Goal: Check status: Check status

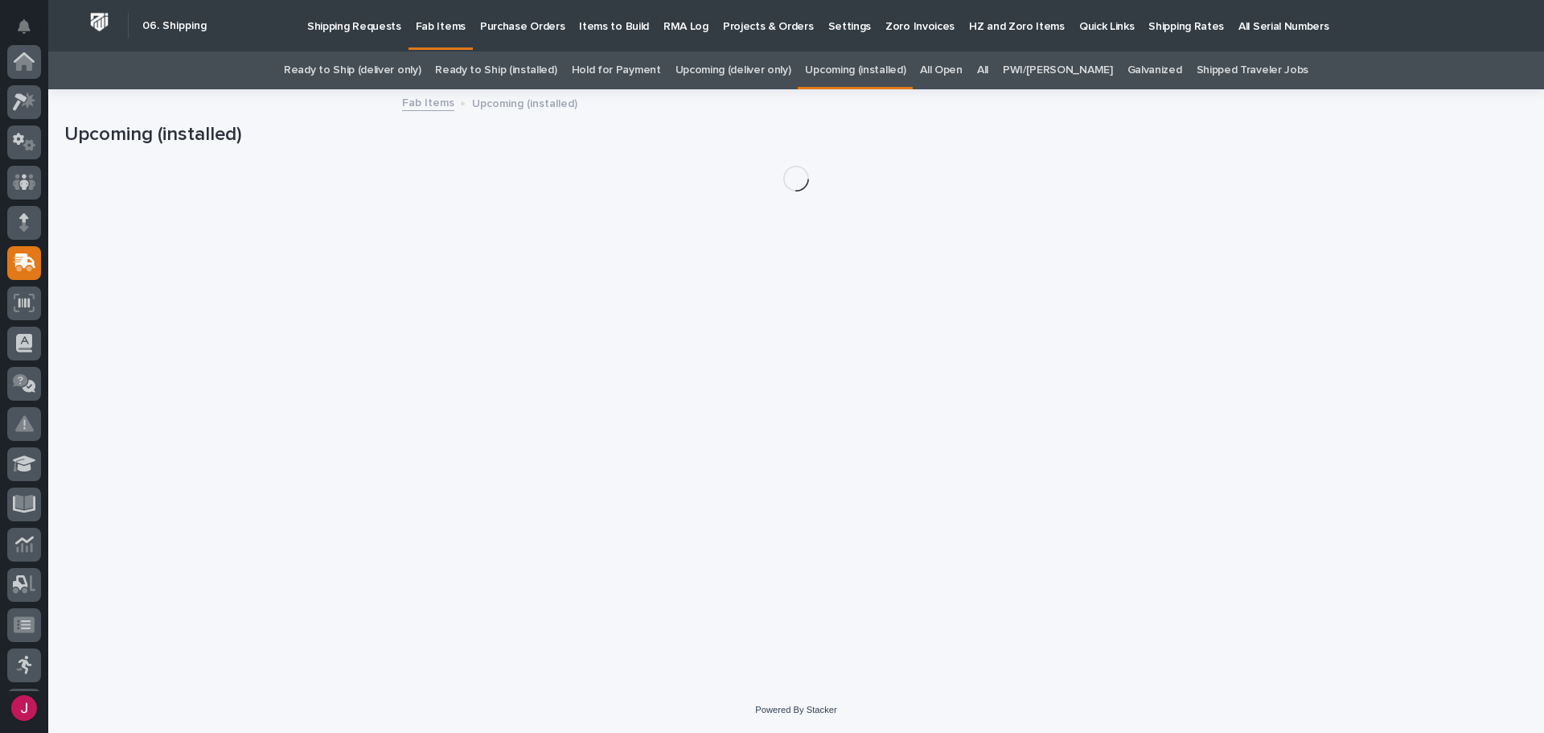
scroll to position [201, 0]
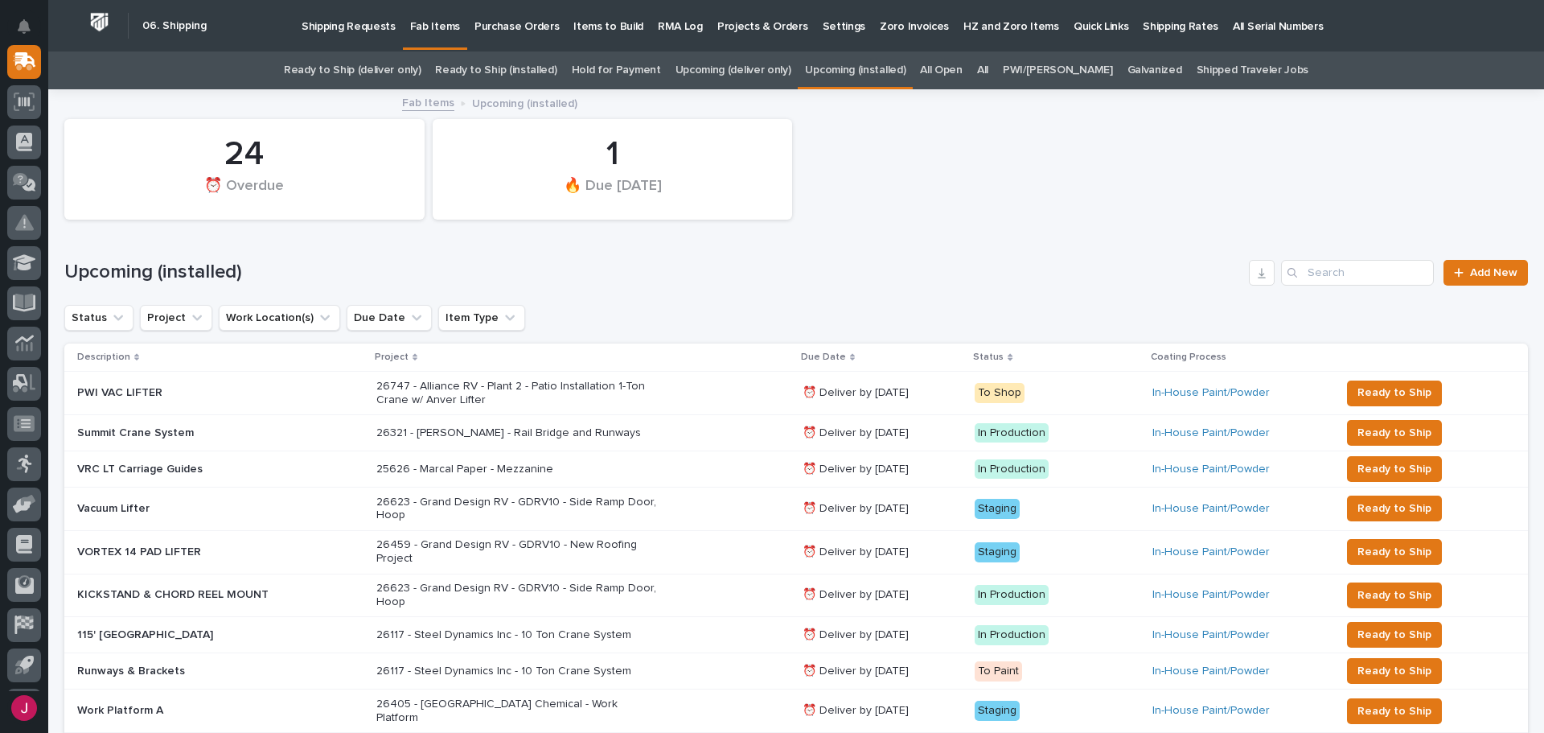
click at [412, 59] on link "Ready to Ship (deliver only)" at bounding box center [352, 70] width 137 height 38
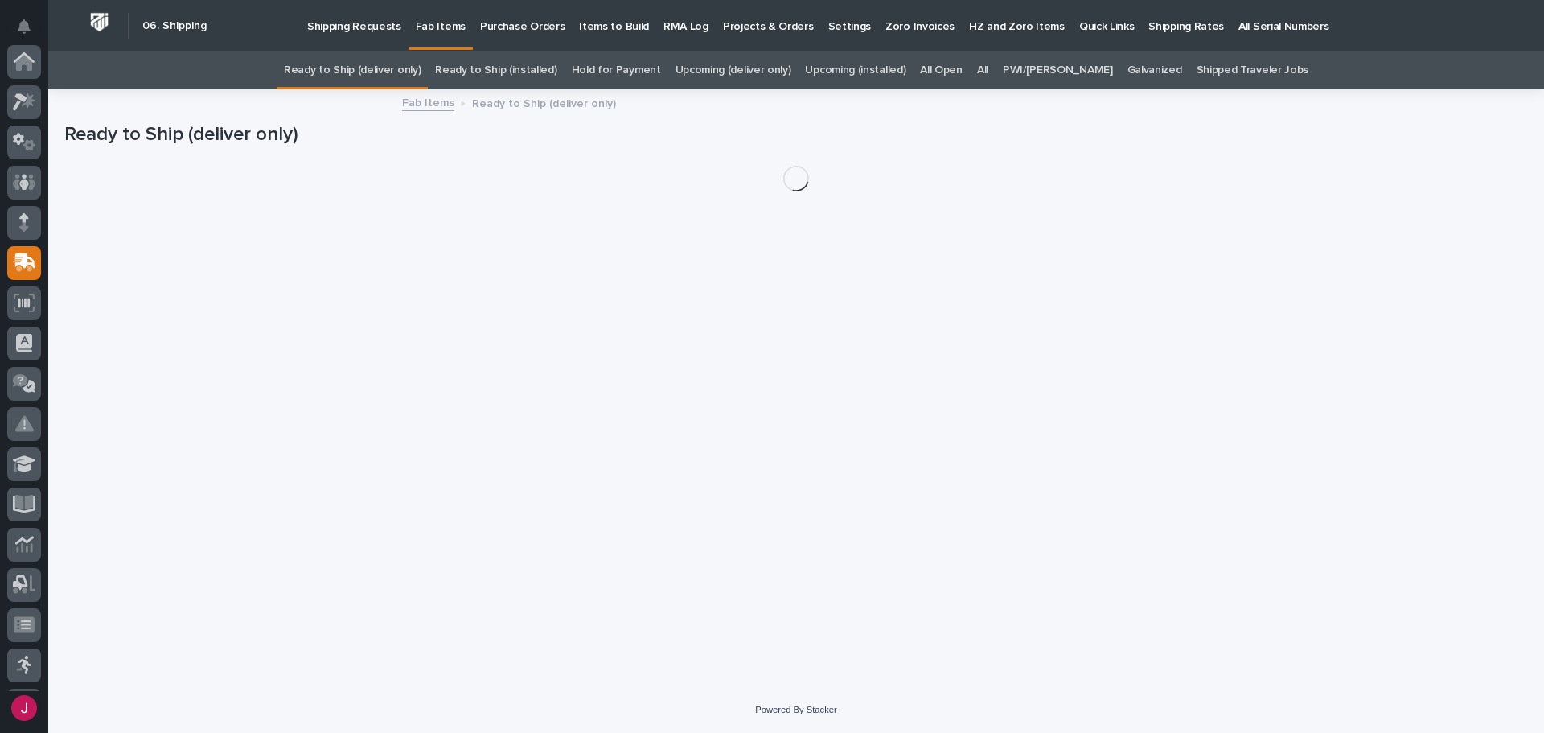
scroll to position [201, 0]
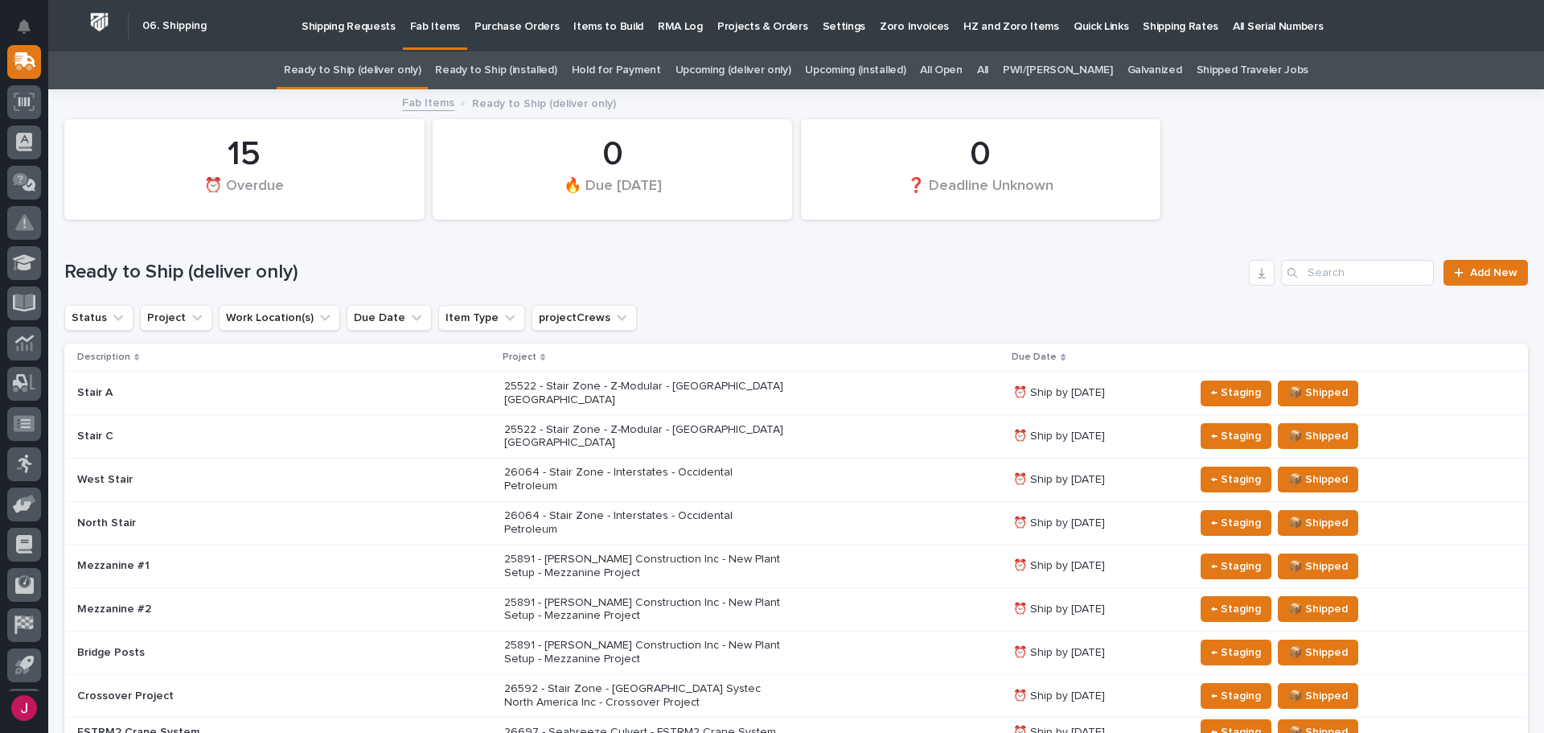
click at [988, 68] on link "All" at bounding box center [982, 70] width 11 height 38
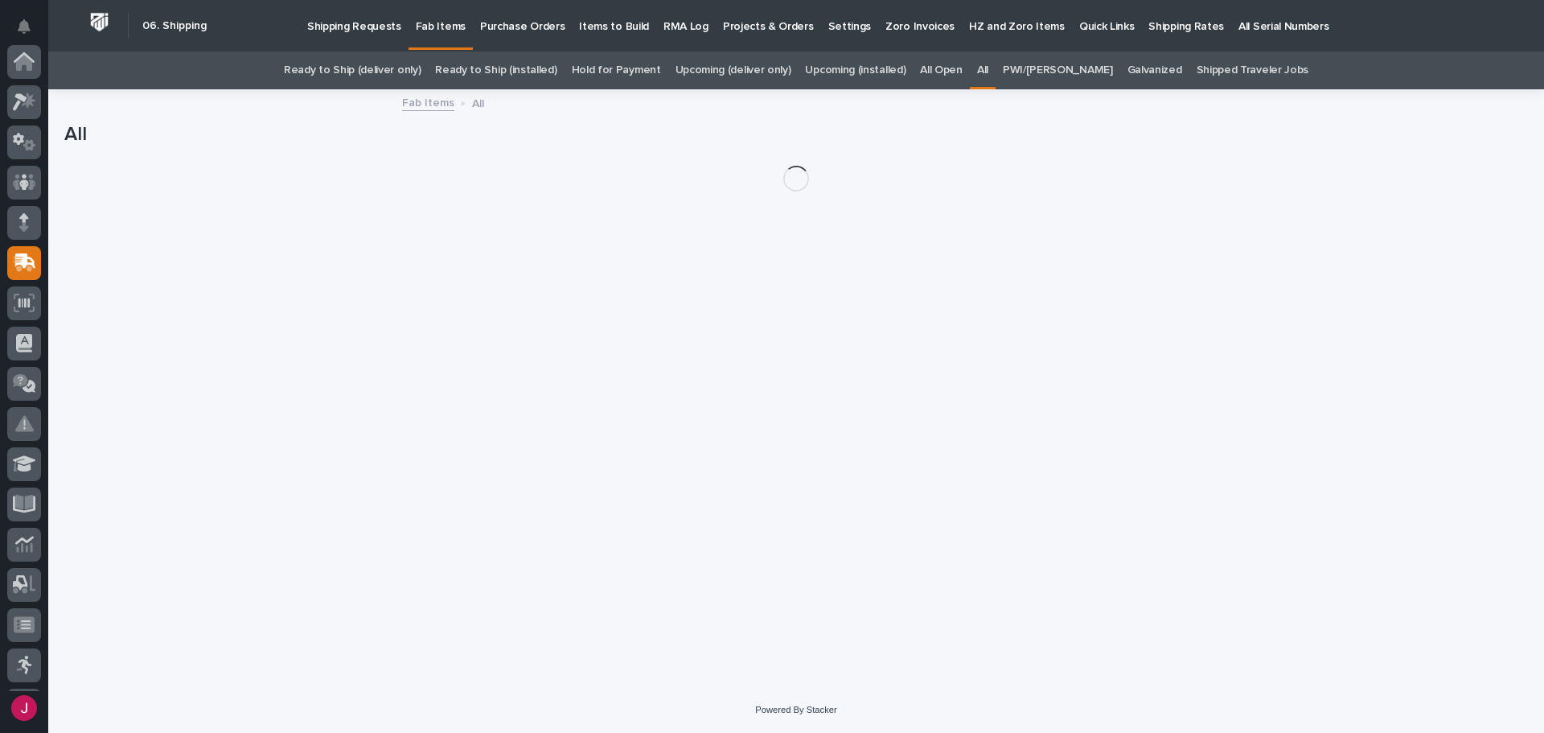
scroll to position [201, 0]
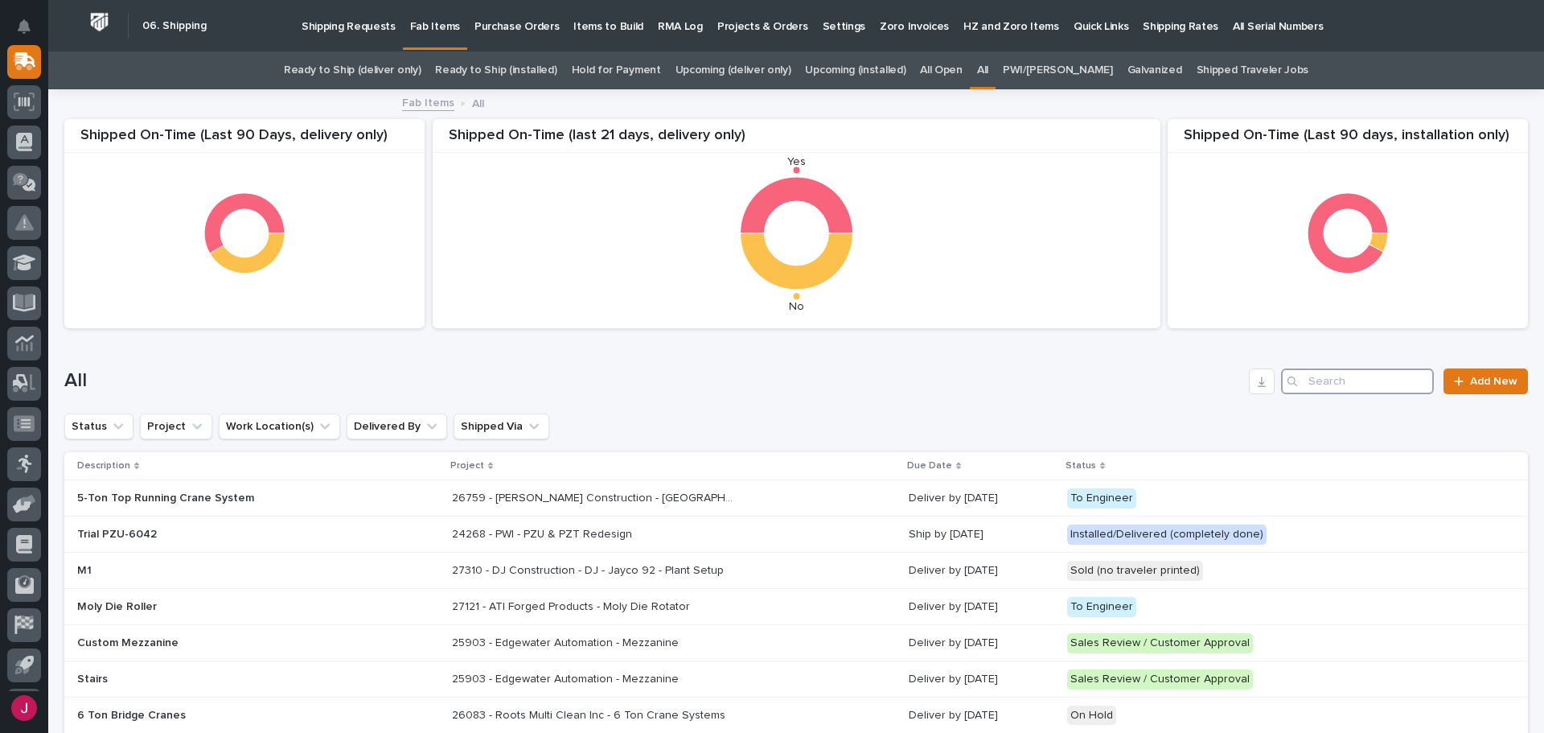
click at [1356, 384] on input "Search" at bounding box center [1357, 381] width 153 height 26
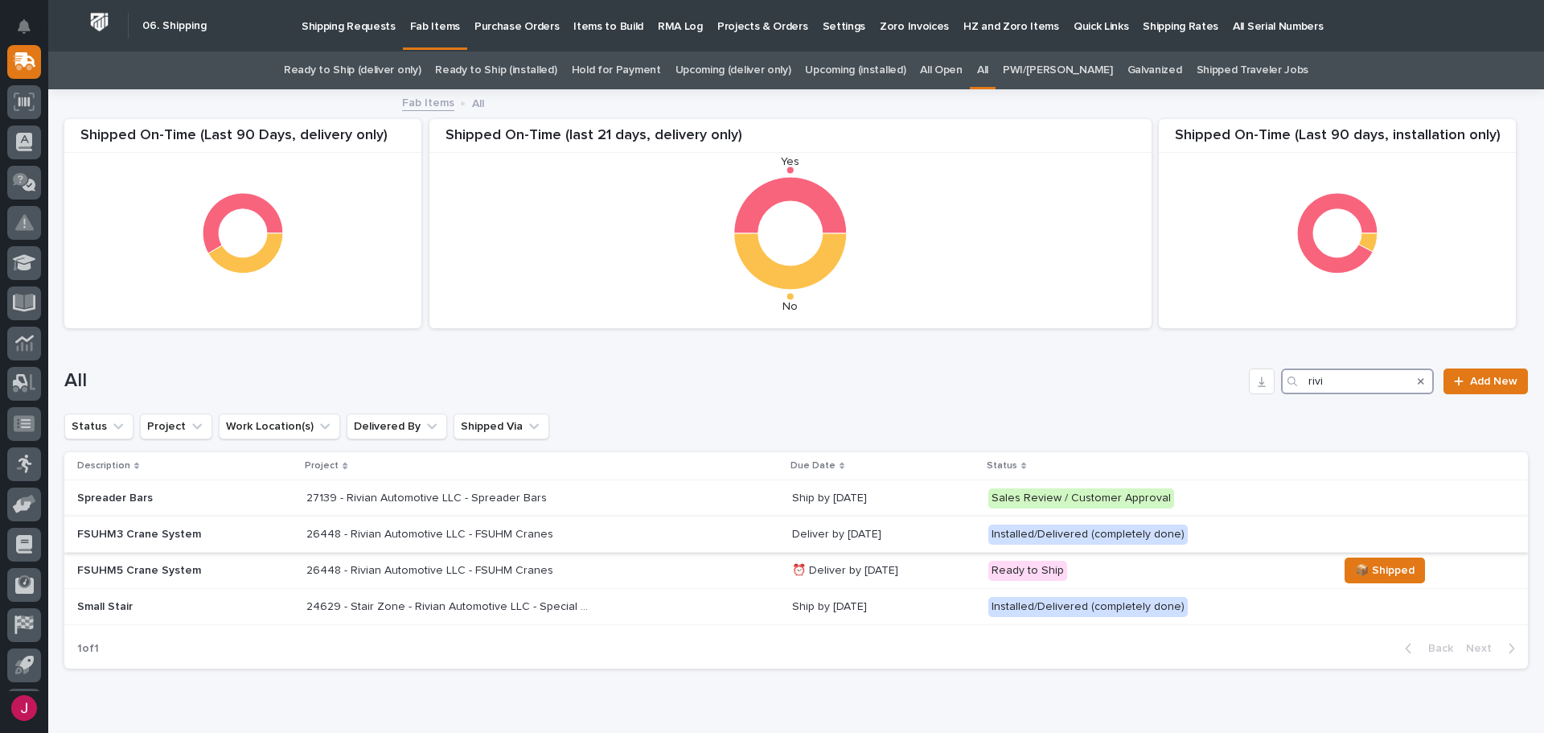
type input "rivi"
click at [174, 535] on p "FSUHM3 Crane System" at bounding box center [185, 535] width 216 height 14
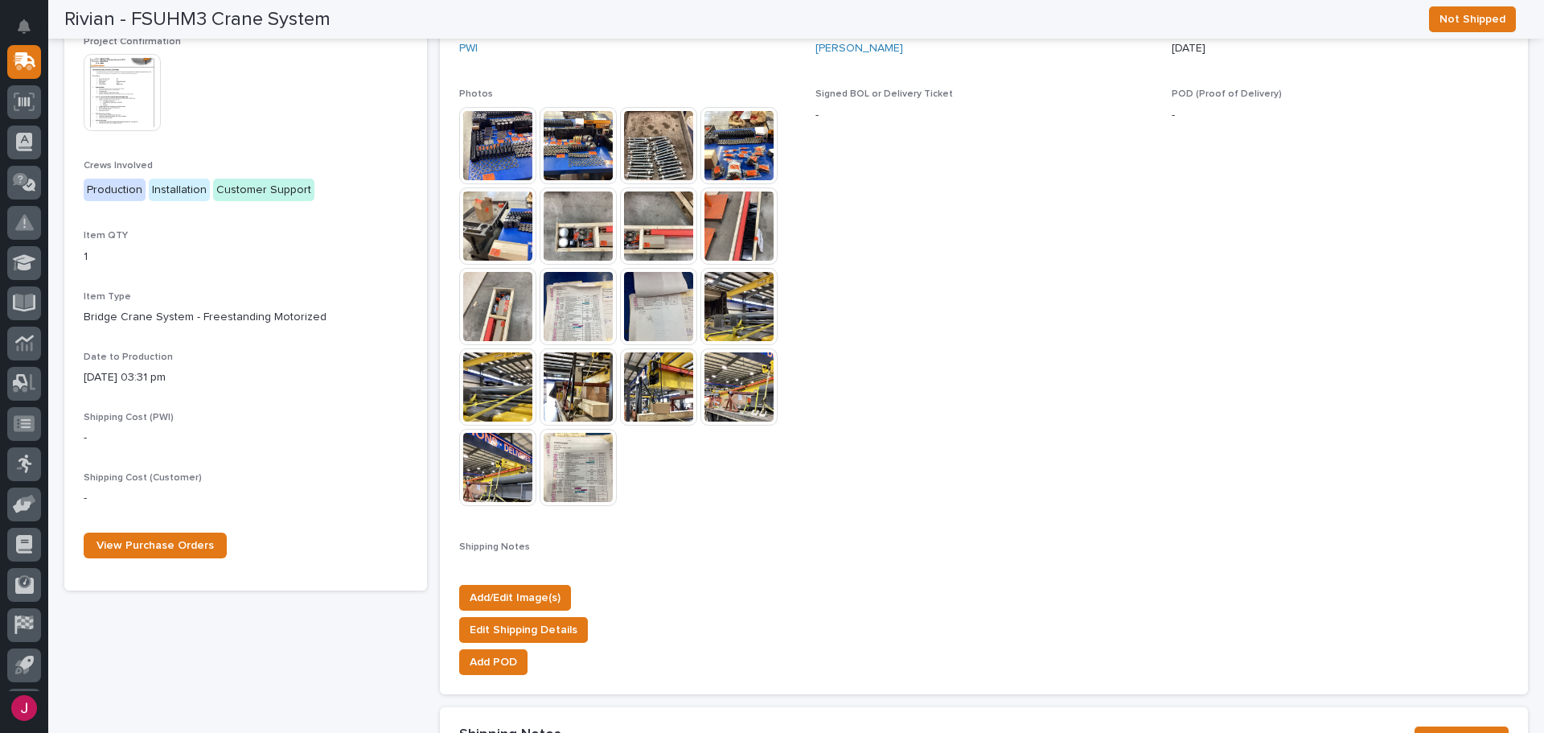
scroll to position [461, 0]
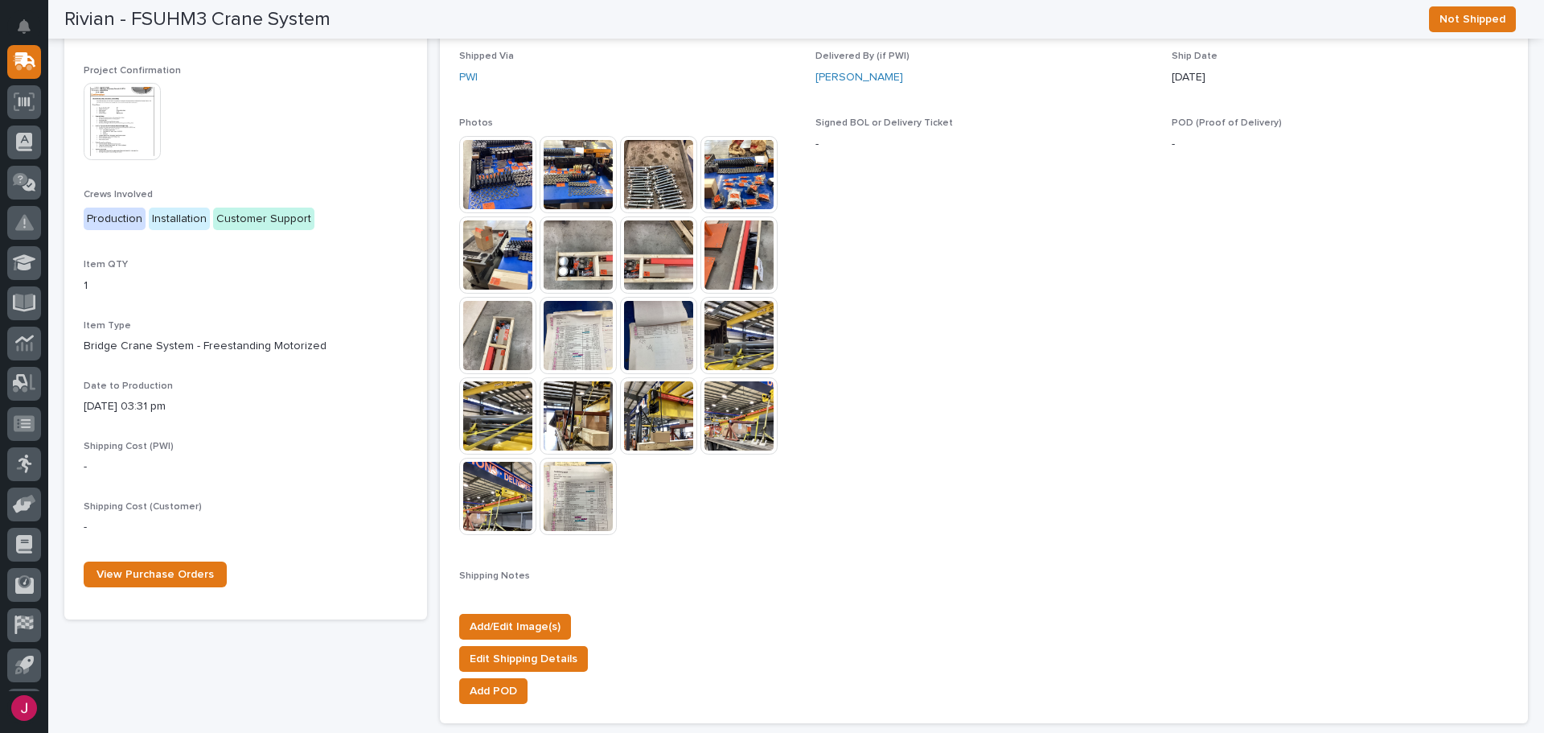
click at [503, 424] on img at bounding box center [497, 415] width 77 height 77
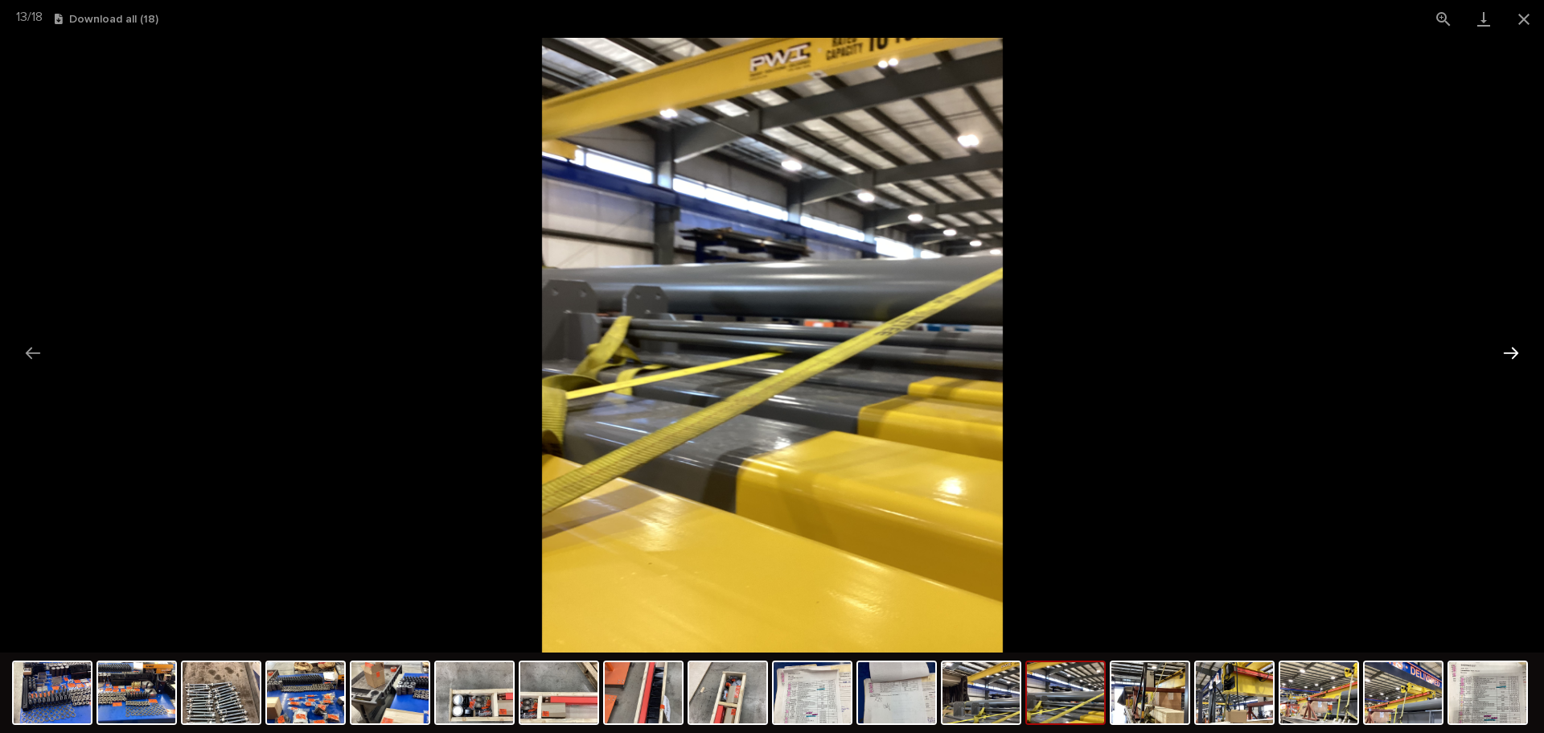
click at [1501, 343] on button "Next slide" at bounding box center [1511, 352] width 34 height 31
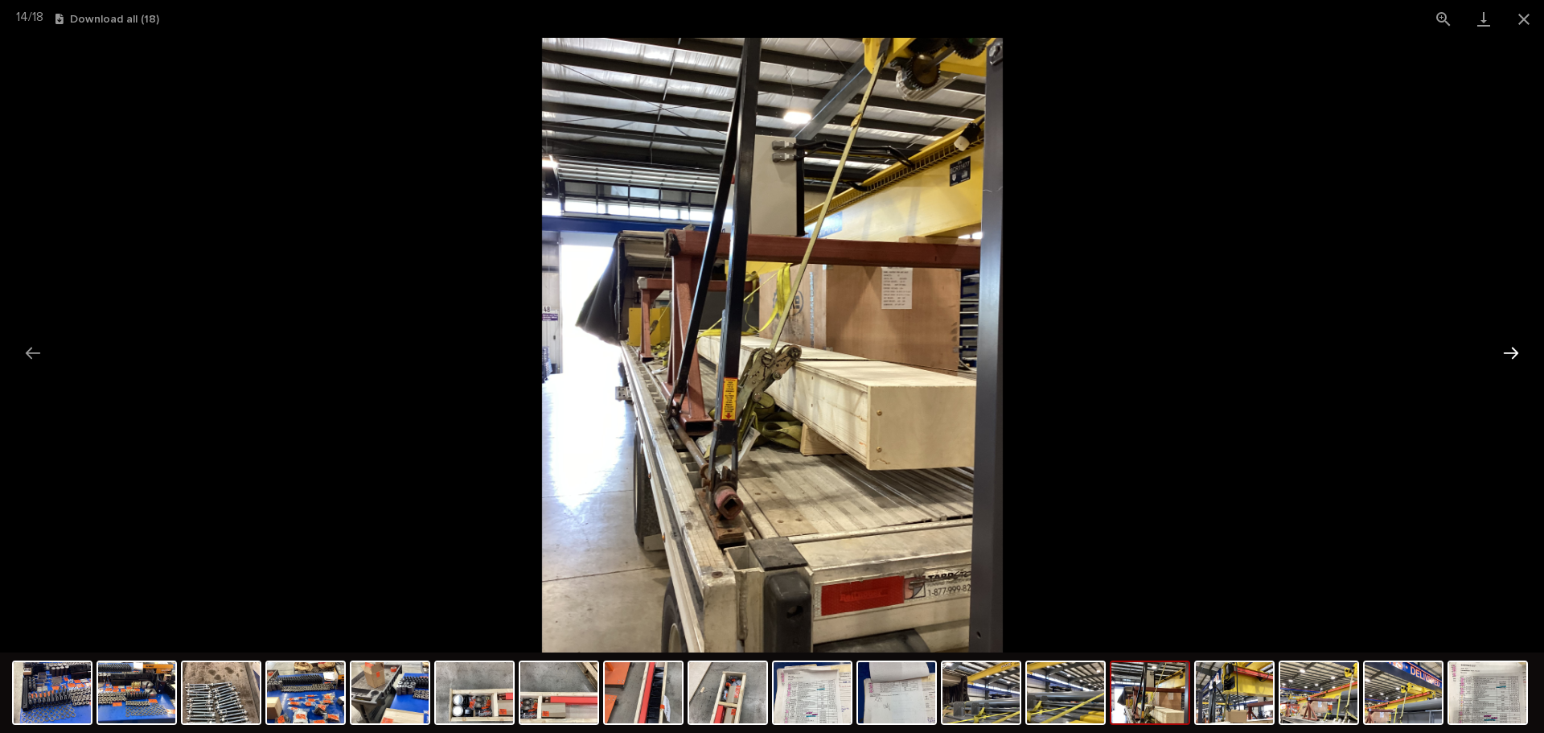
click at [1514, 347] on button "Next slide" at bounding box center [1511, 352] width 34 height 31
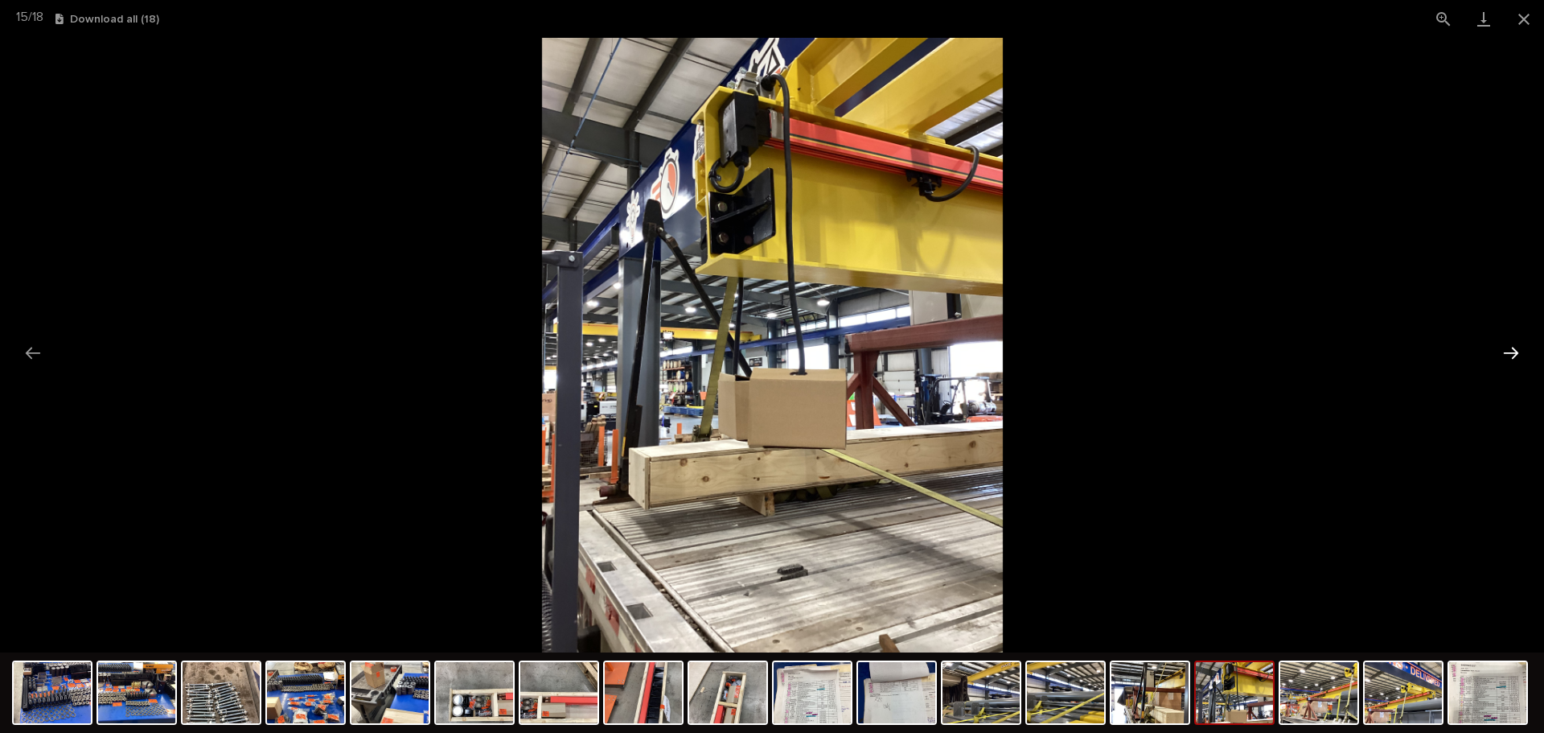
click at [1514, 347] on button "Next slide" at bounding box center [1511, 352] width 34 height 31
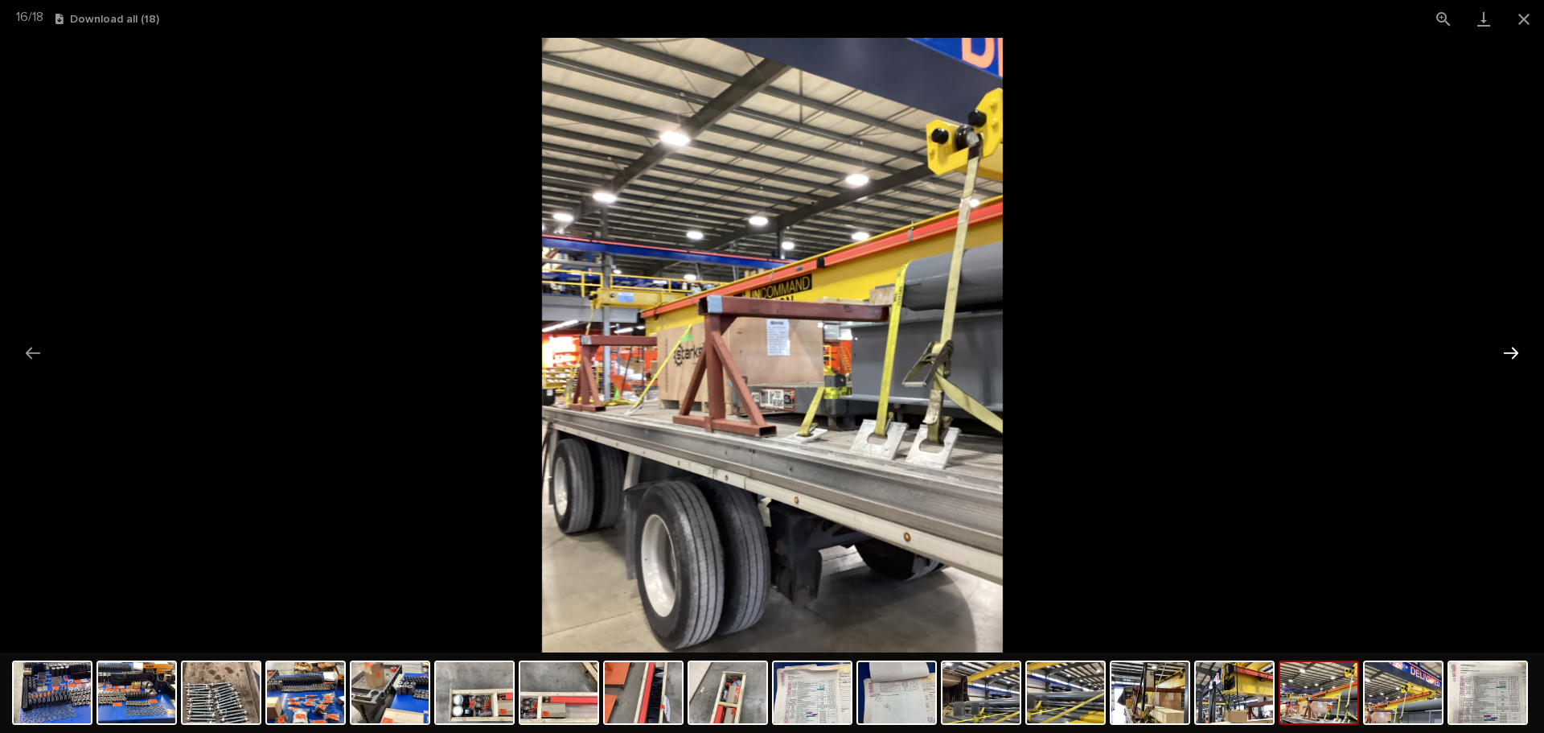
click at [1507, 342] on button "Next slide" at bounding box center [1511, 352] width 34 height 31
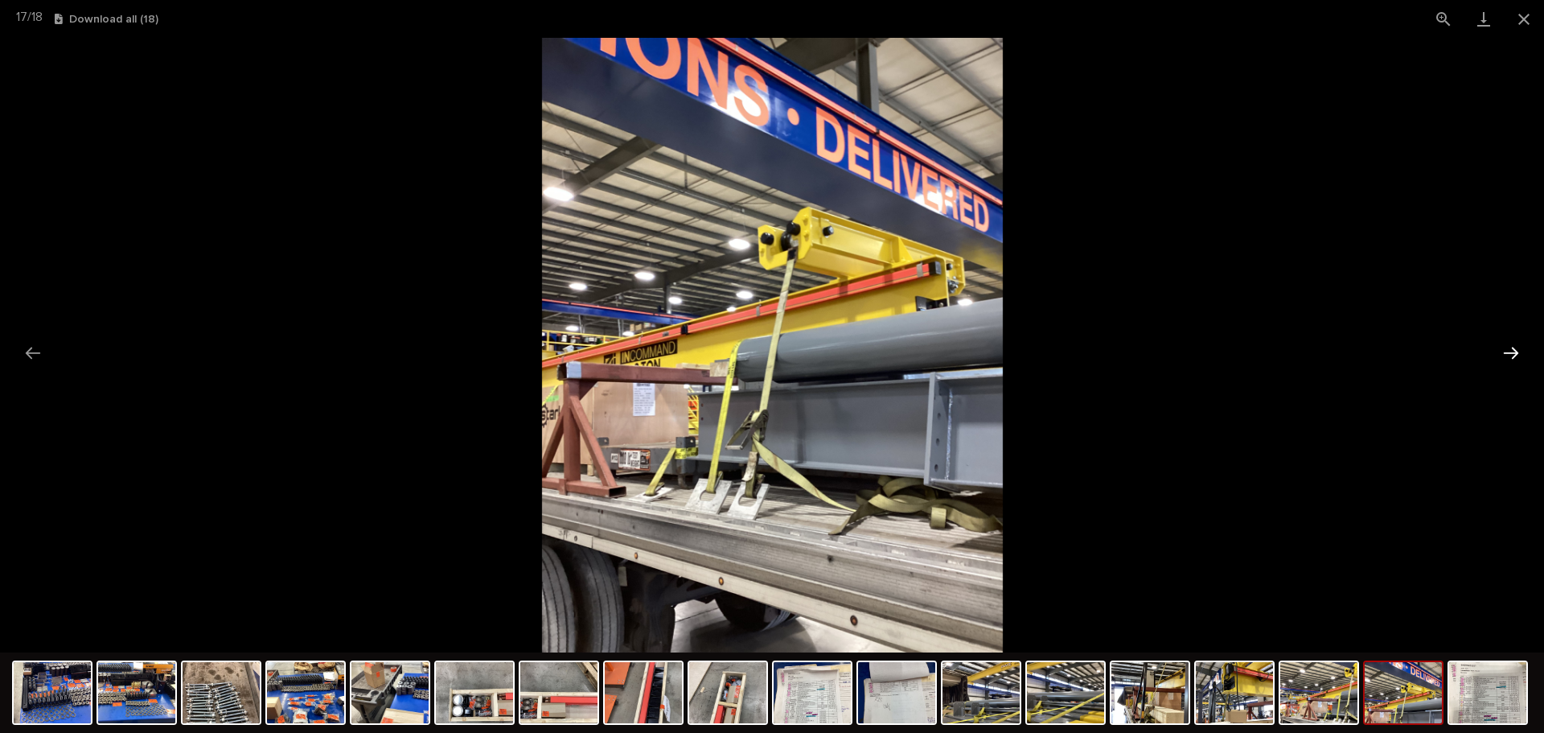
click at [1507, 342] on button "Next slide" at bounding box center [1511, 352] width 34 height 31
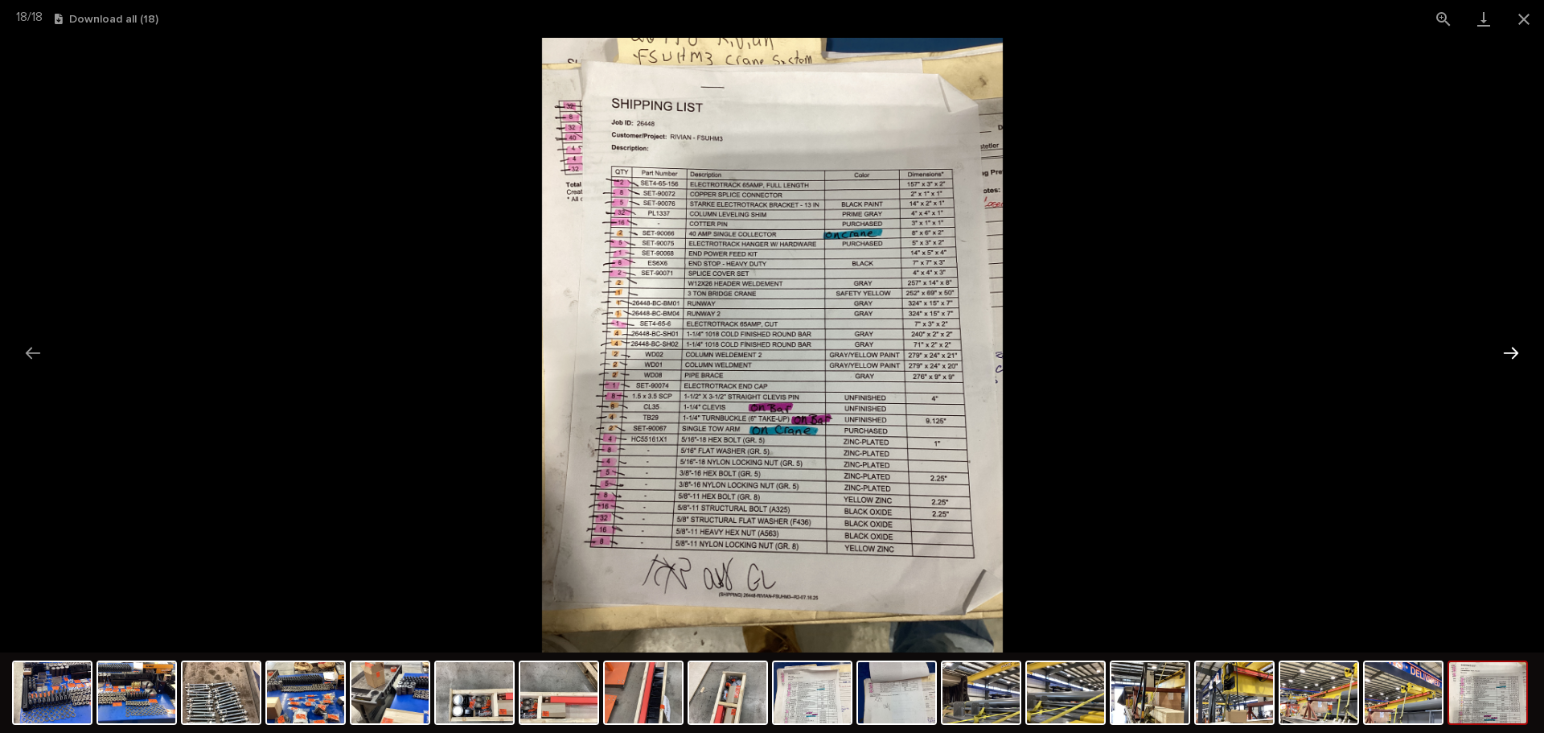
click at [1507, 342] on button "Next slide" at bounding box center [1511, 352] width 34 height 31
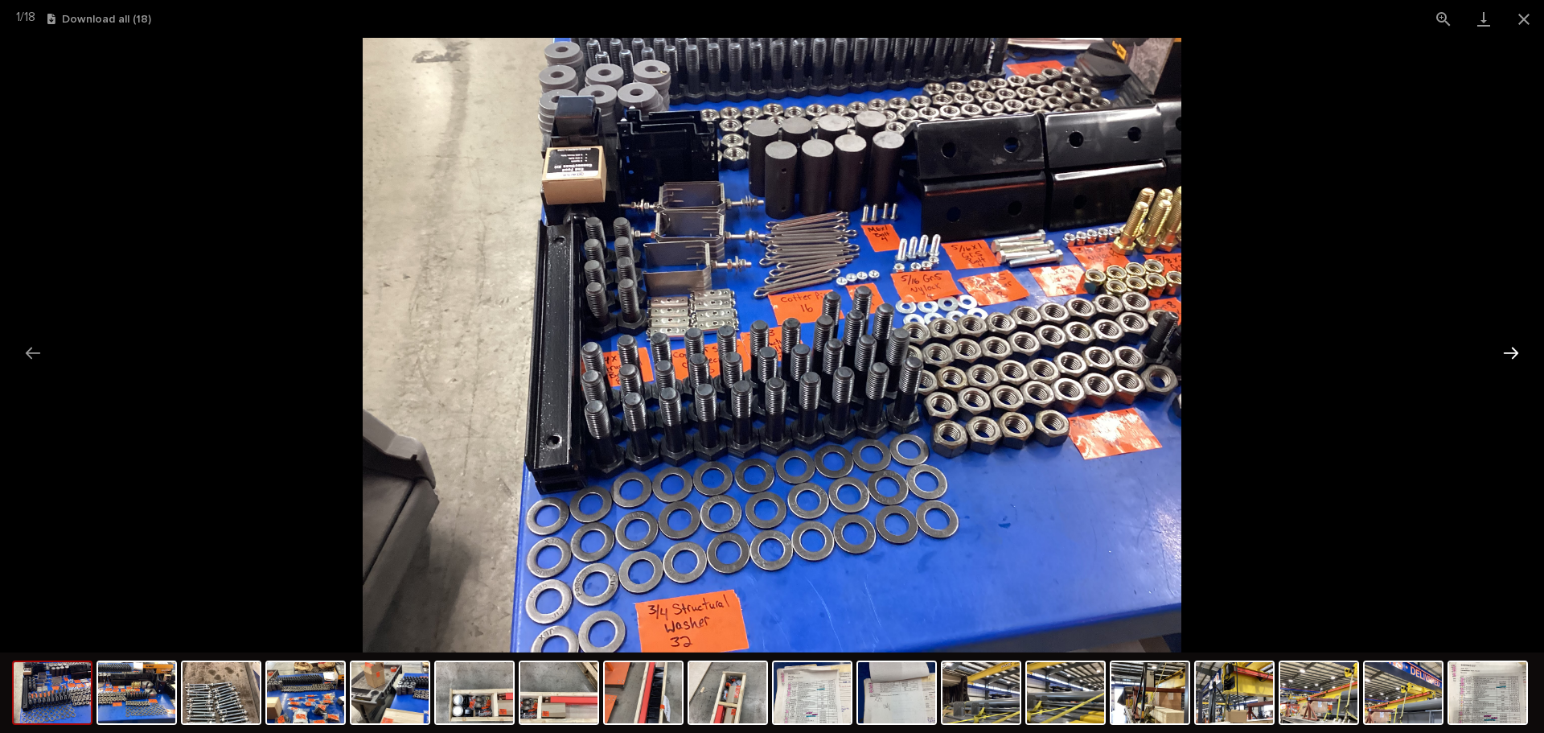
click at [1507, 342] on button "Next slide" at bounding box center [1511, 352] width 34 height 31
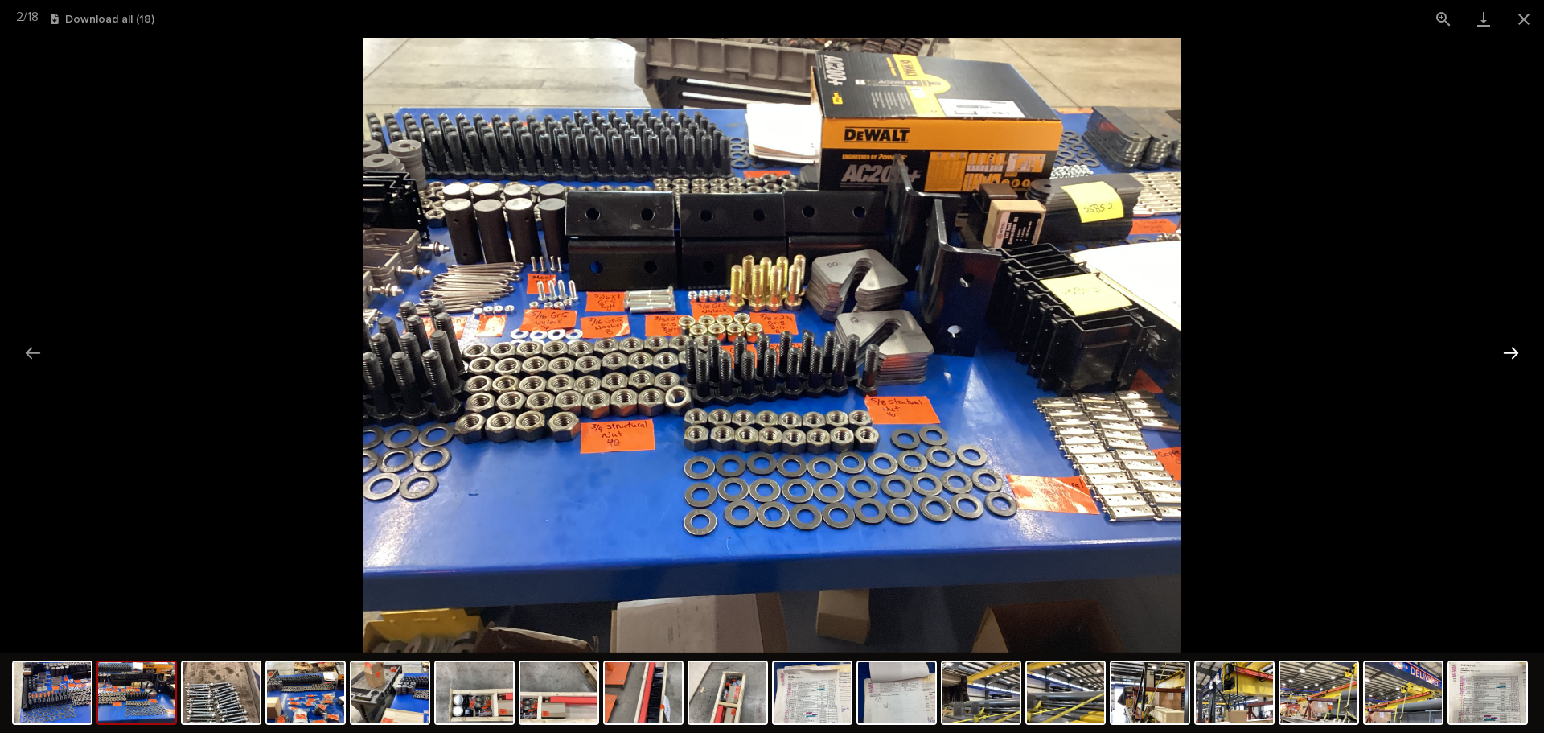
click at [1507, 342] on button "Next slide" at bounding box center [1511, 352] width 34 height 31
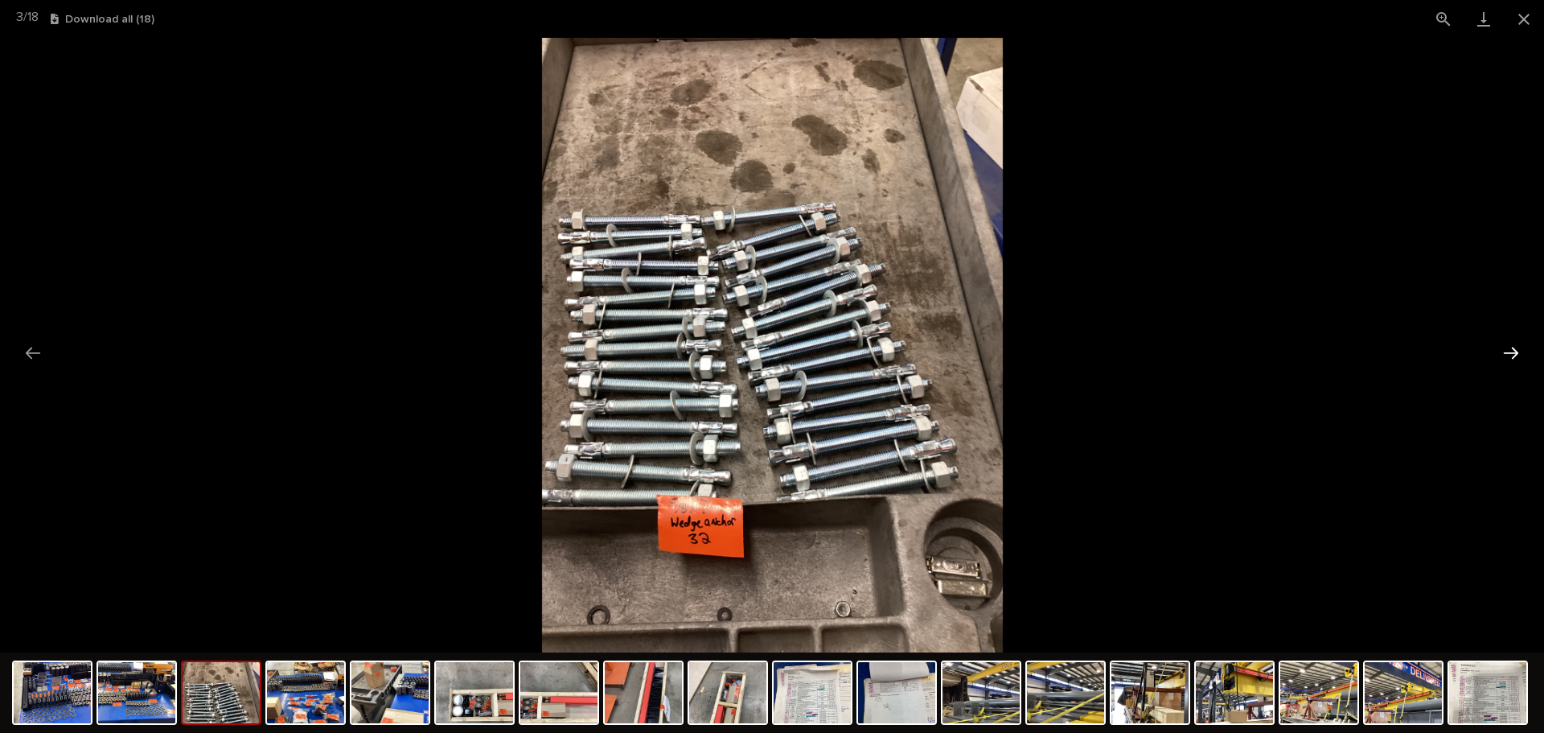
click at [1507, 342] on button "Next slide" at bounding box center [1511, 352] width 34 height 31
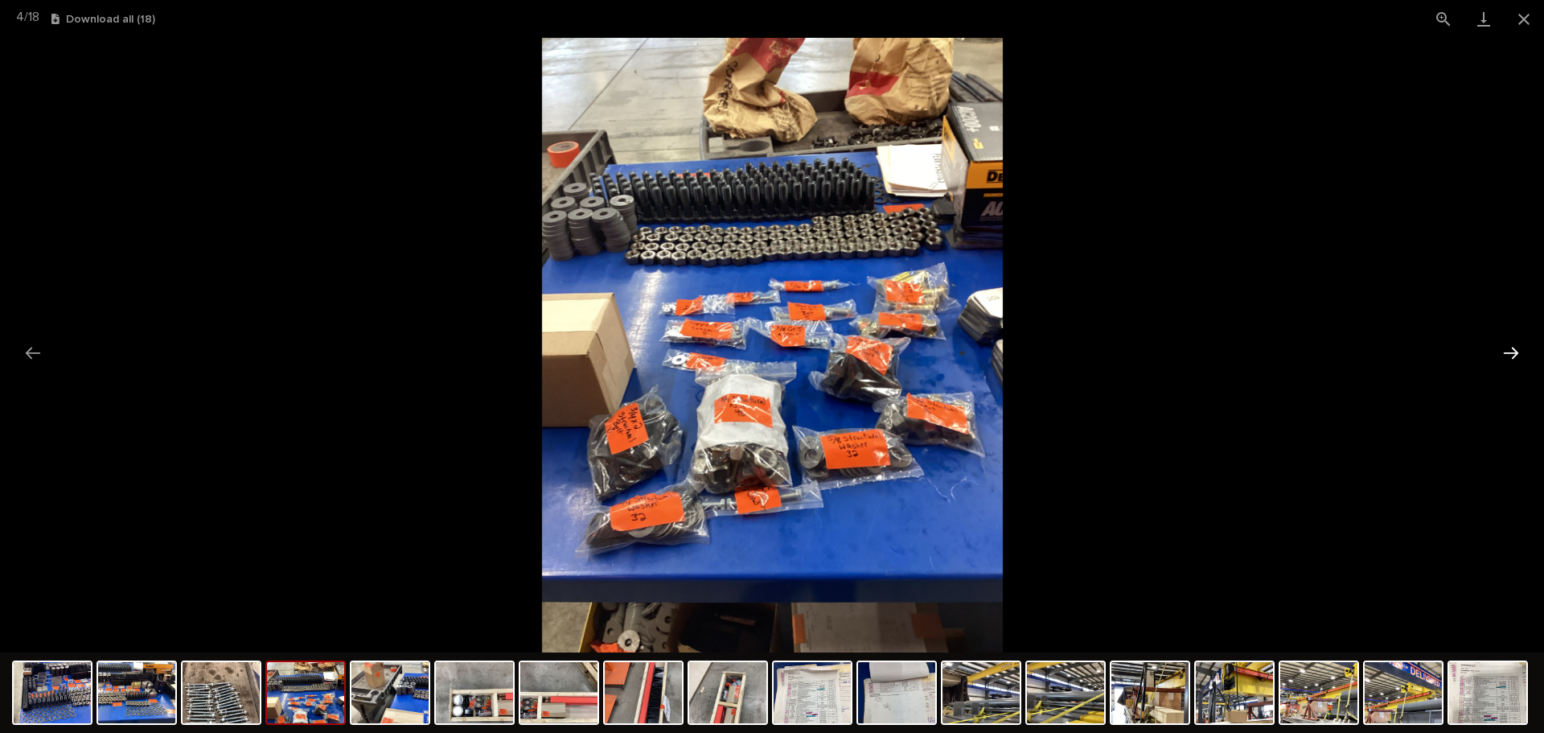
click at [1507, 342] on button "Next slide" at bounding box center [1511, 352] width 34 height 31
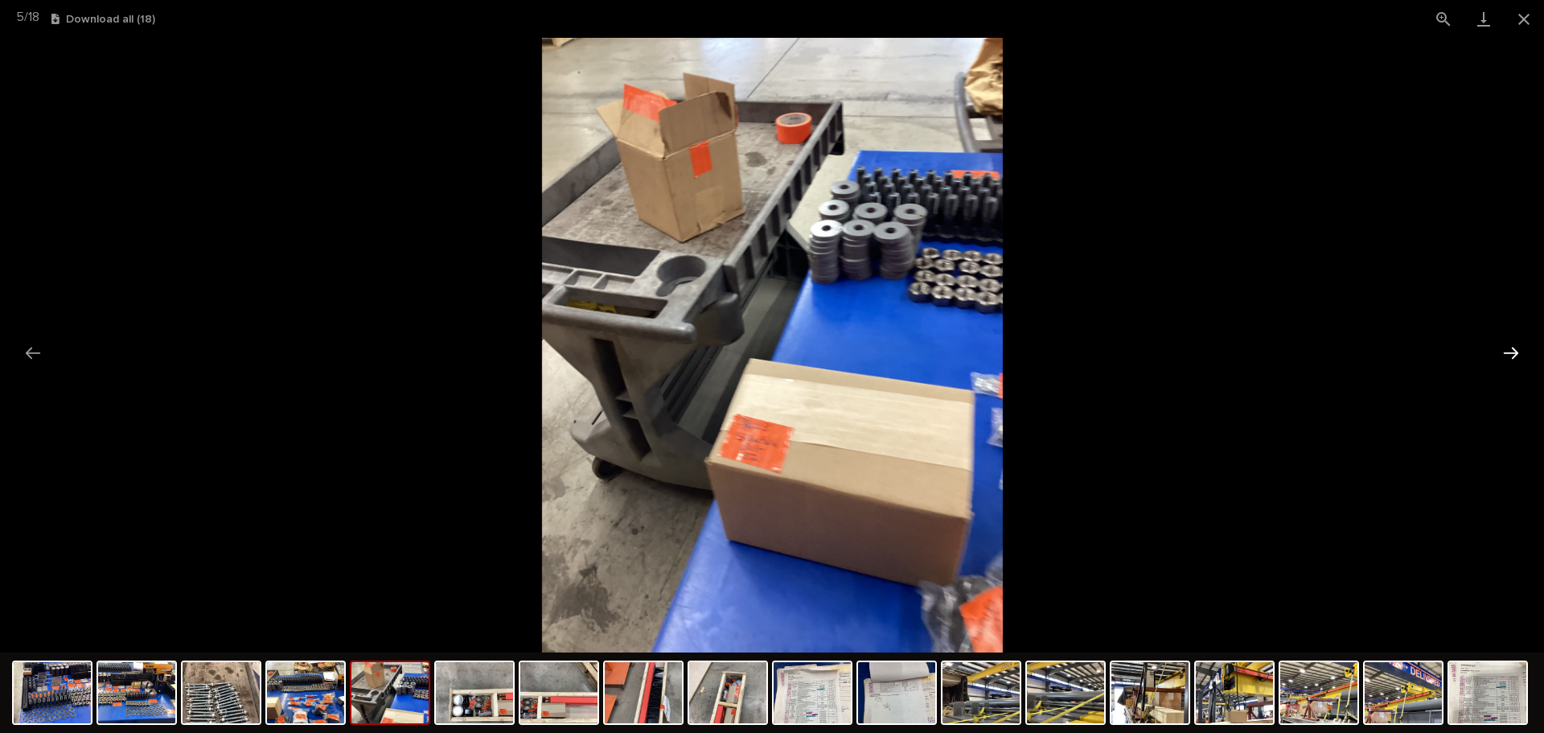
click at [1507, 342] on button "Next slide" at bounding box center [1511, 352] width 34 height 31
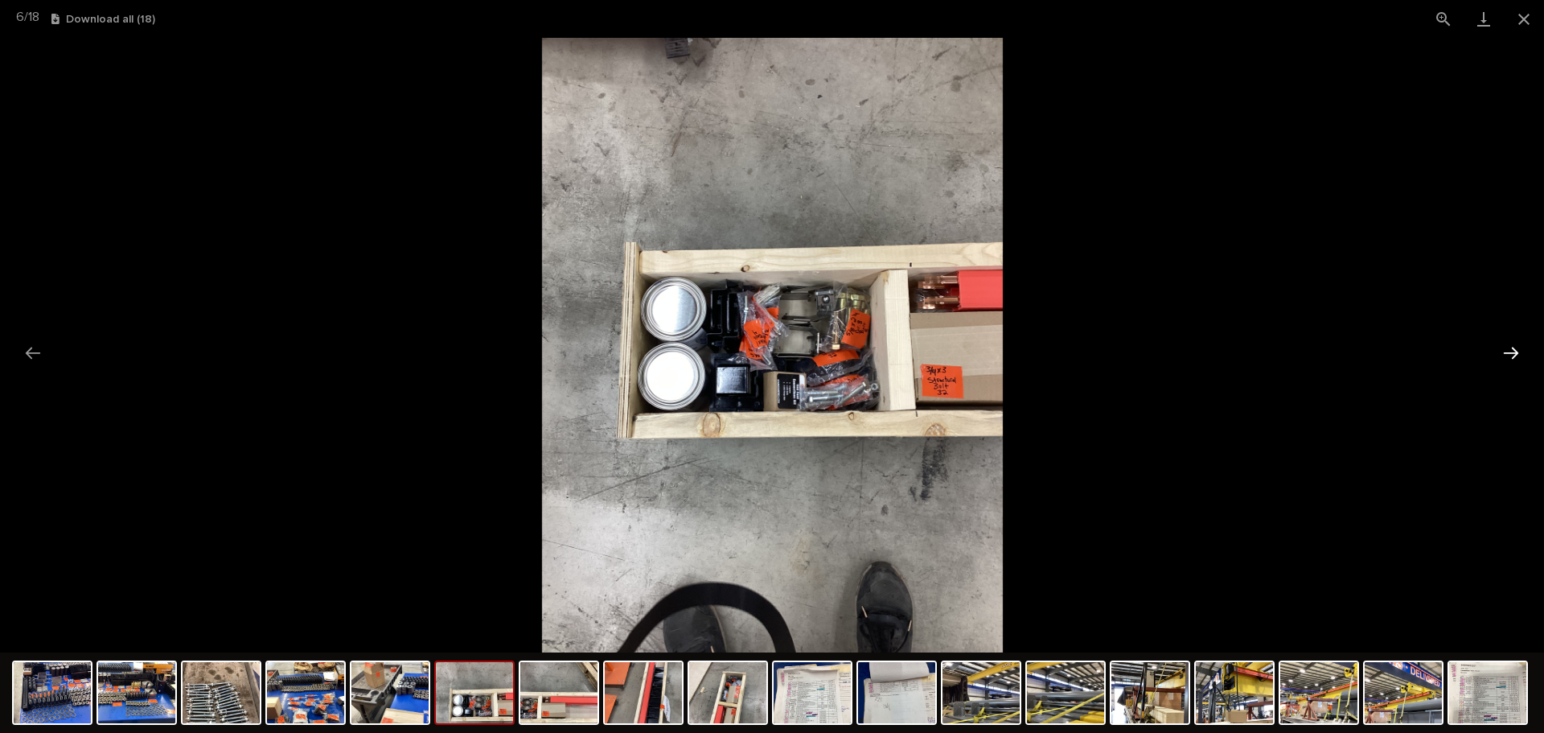
click at [1507, 342] on button "Next slide" at bounding box center [1511, 352] width 34 height 31
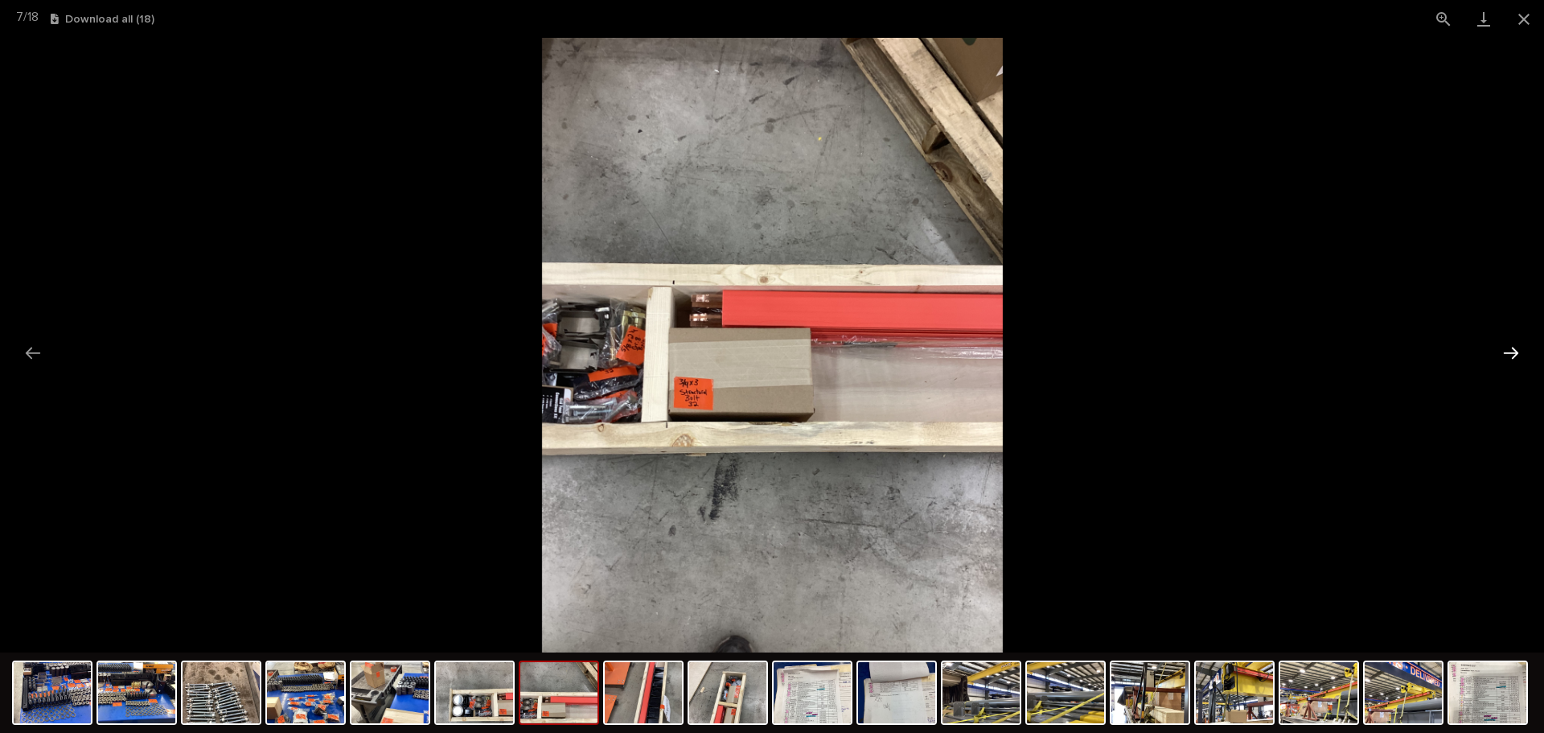
click at [1507, 342] on button "Next slide" at bounding box center [1511, 352] width 34 height 31
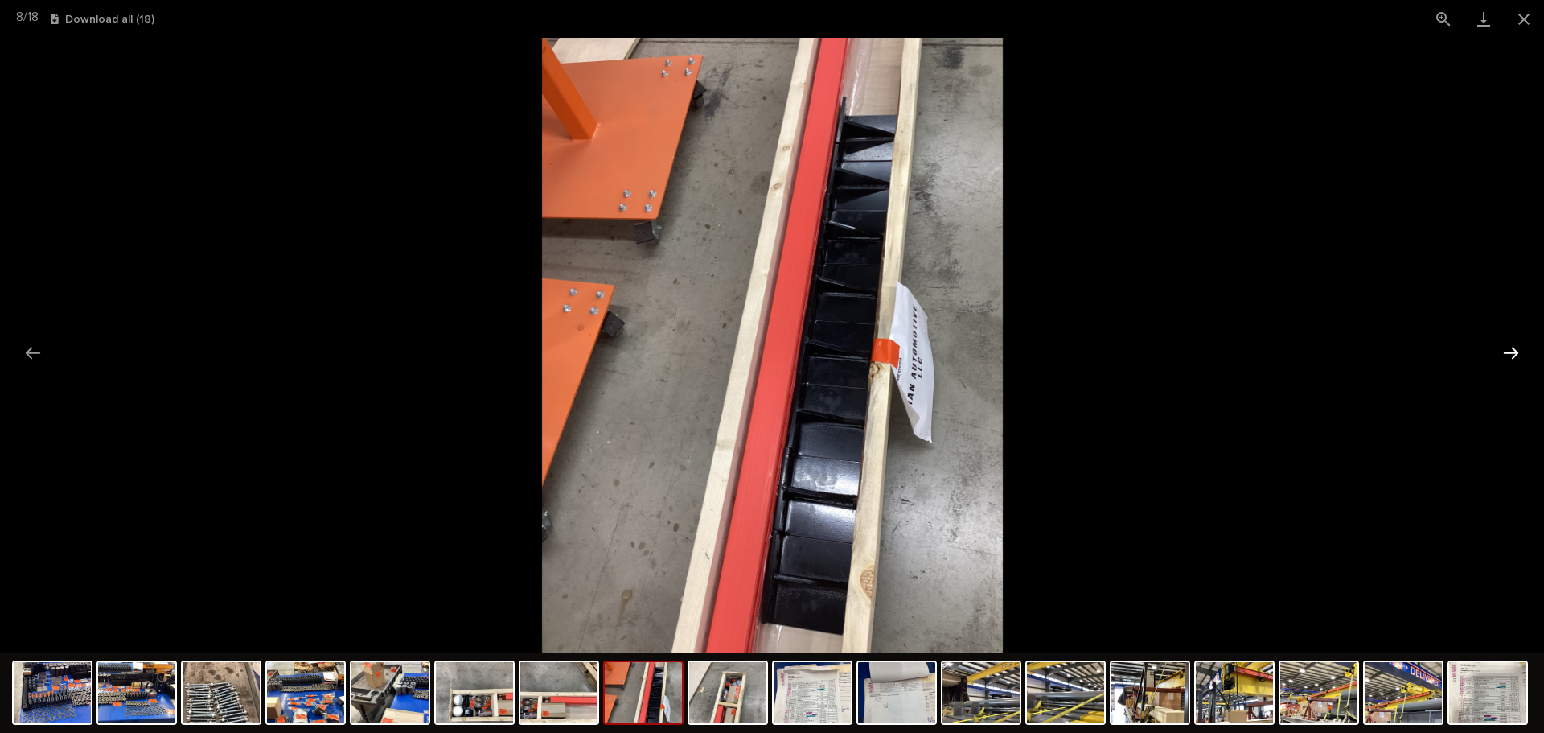
click at [1507, 342] on button "Next slide" at bounding box center [1511, 352] width 34 height 31
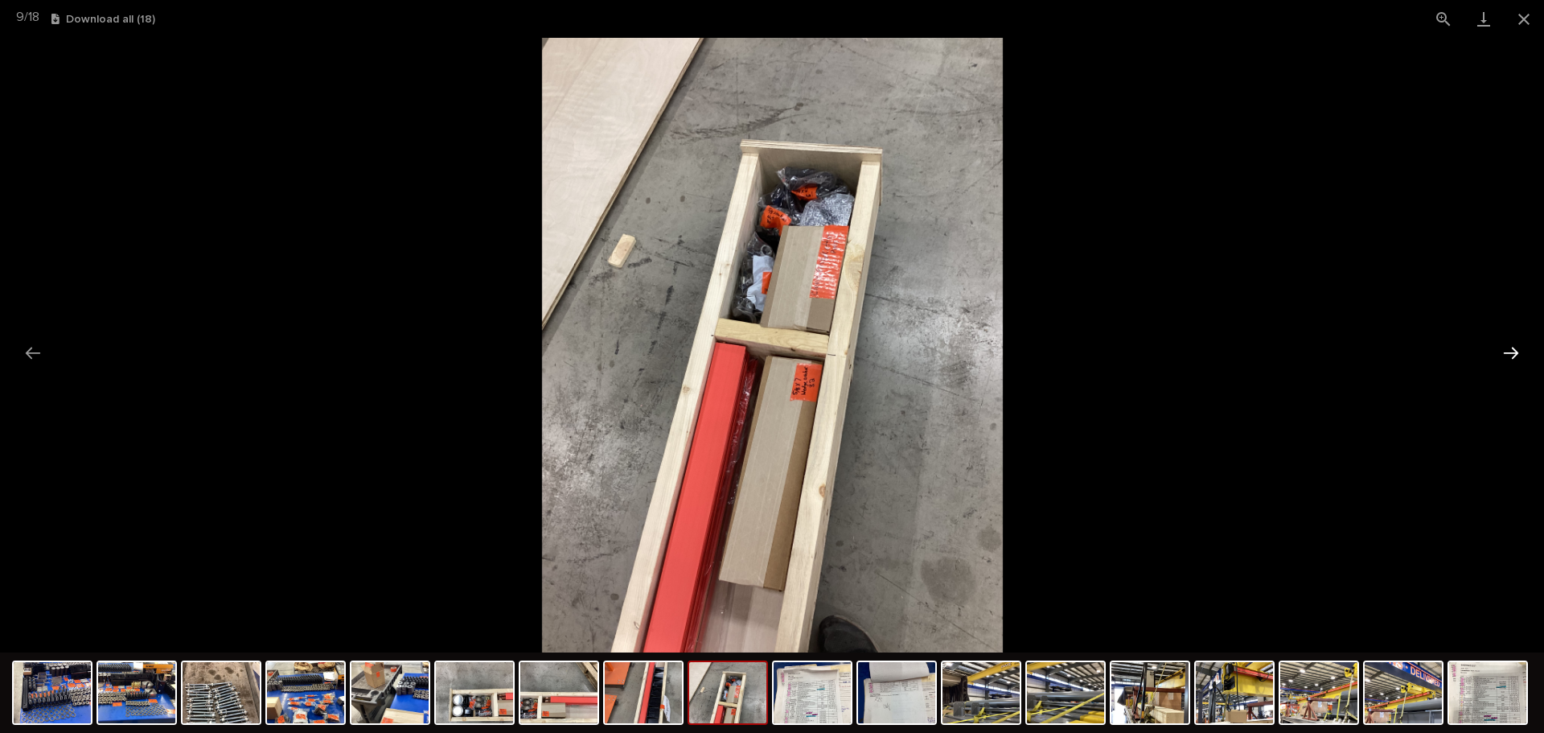
click at [1507, 342] on button "Next slide" at bounding box center [1511, 352] width 34 height 31
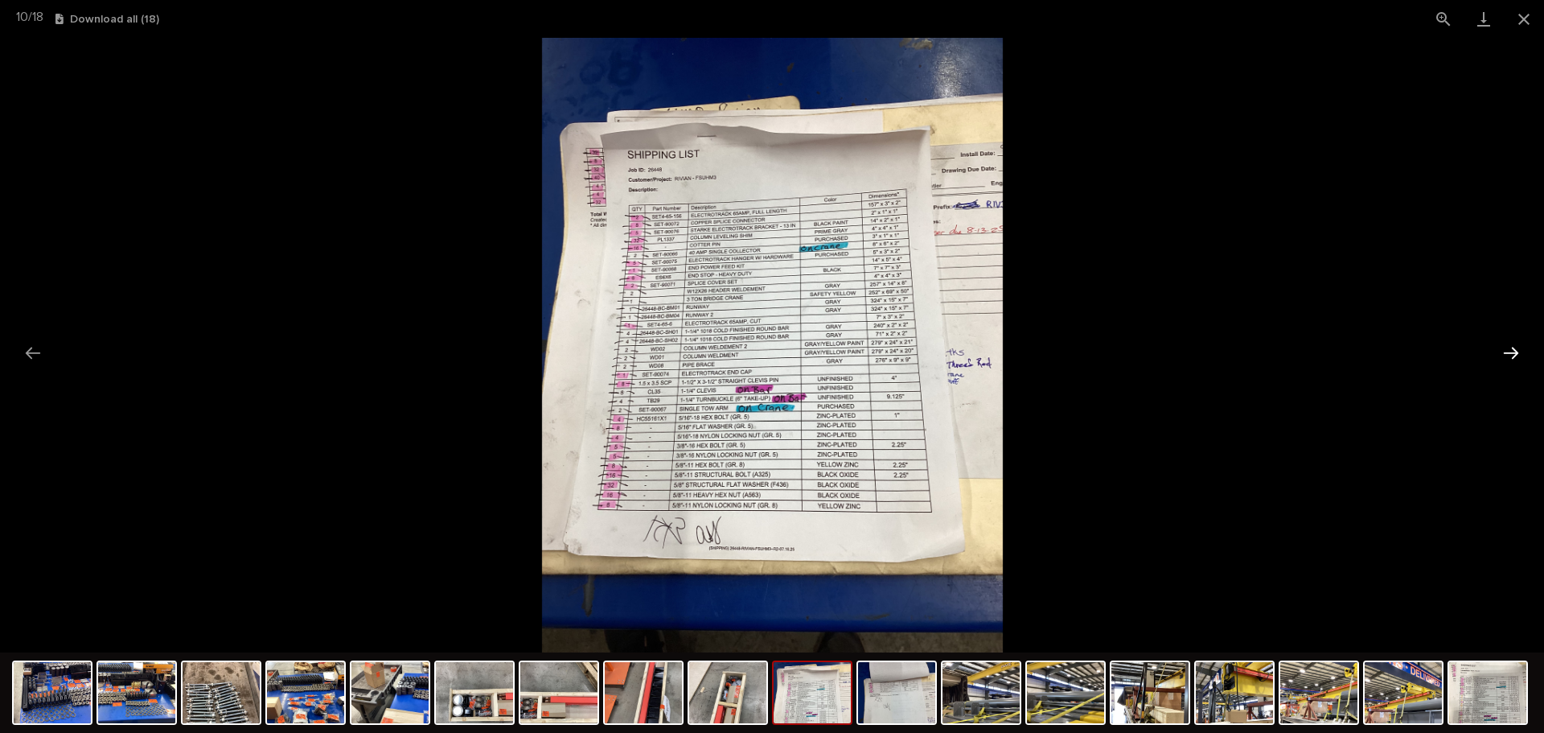
click at [1507, 342] on button "Next slide" at bounding box center [1511, 352] width 34 height 31
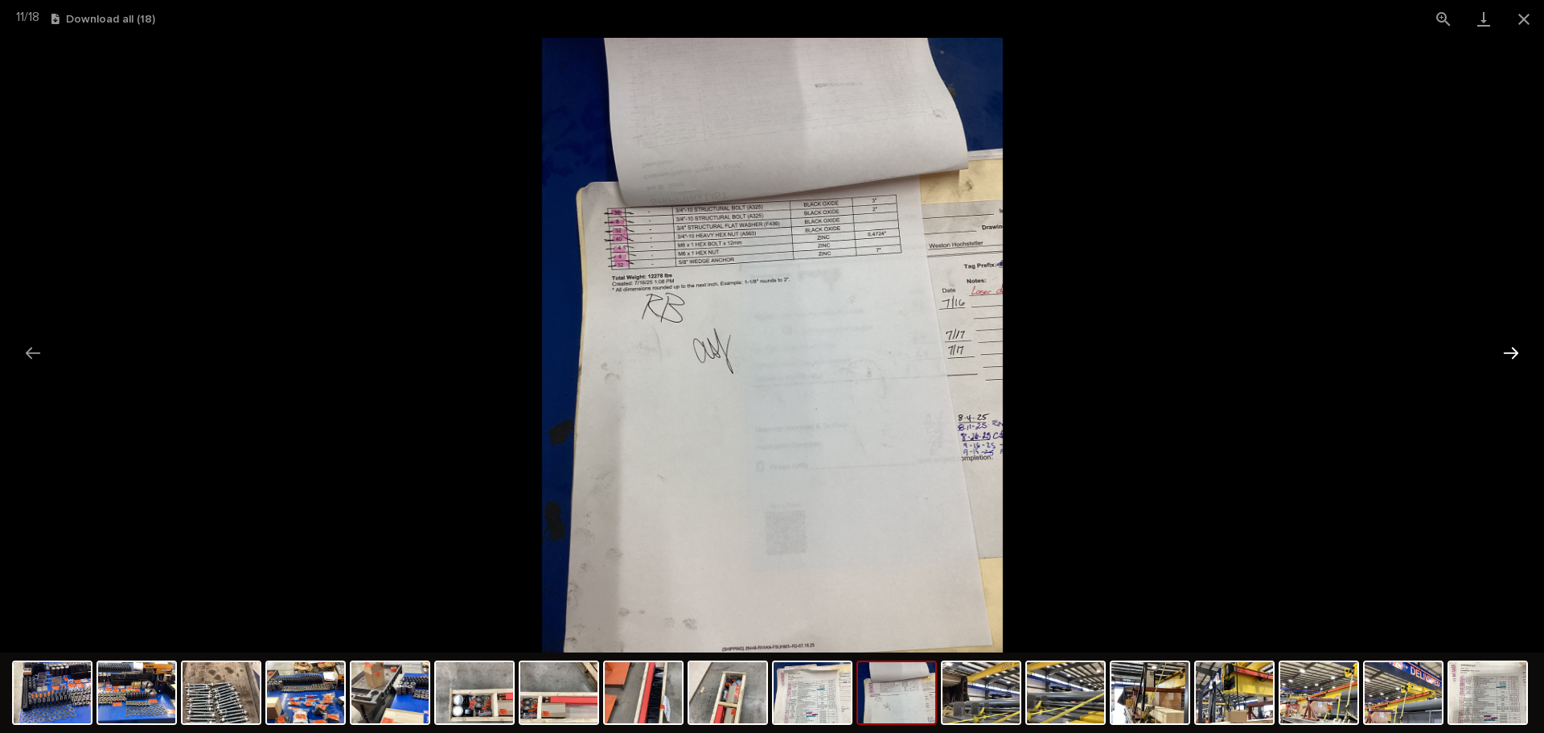
click at [1507, 342] on button "Next slide" at bounding box center [1511, 352] width 34 height 31
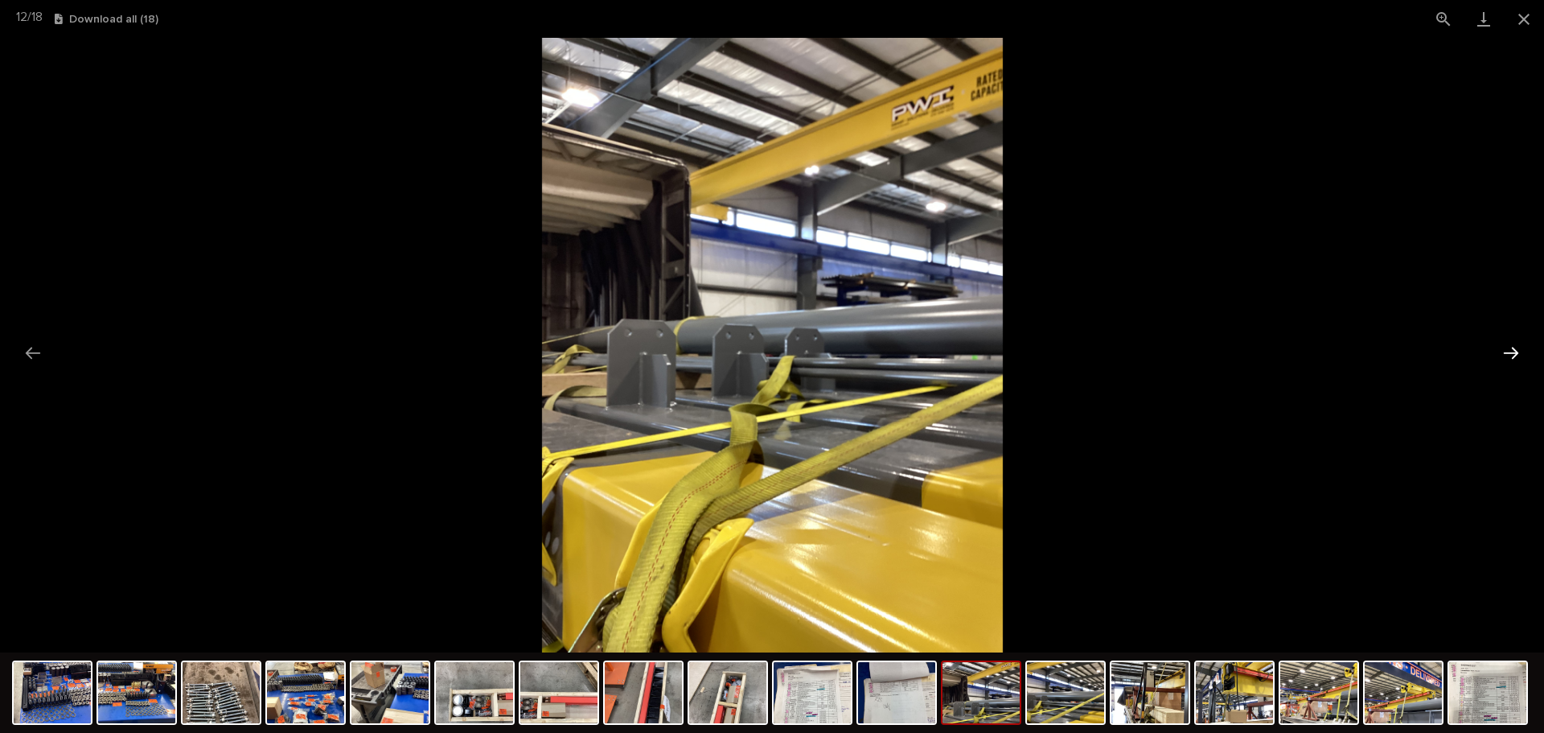
click at [1507, 342] on button "Next slide" at bounding box center [1511, 352] width 34 height 31
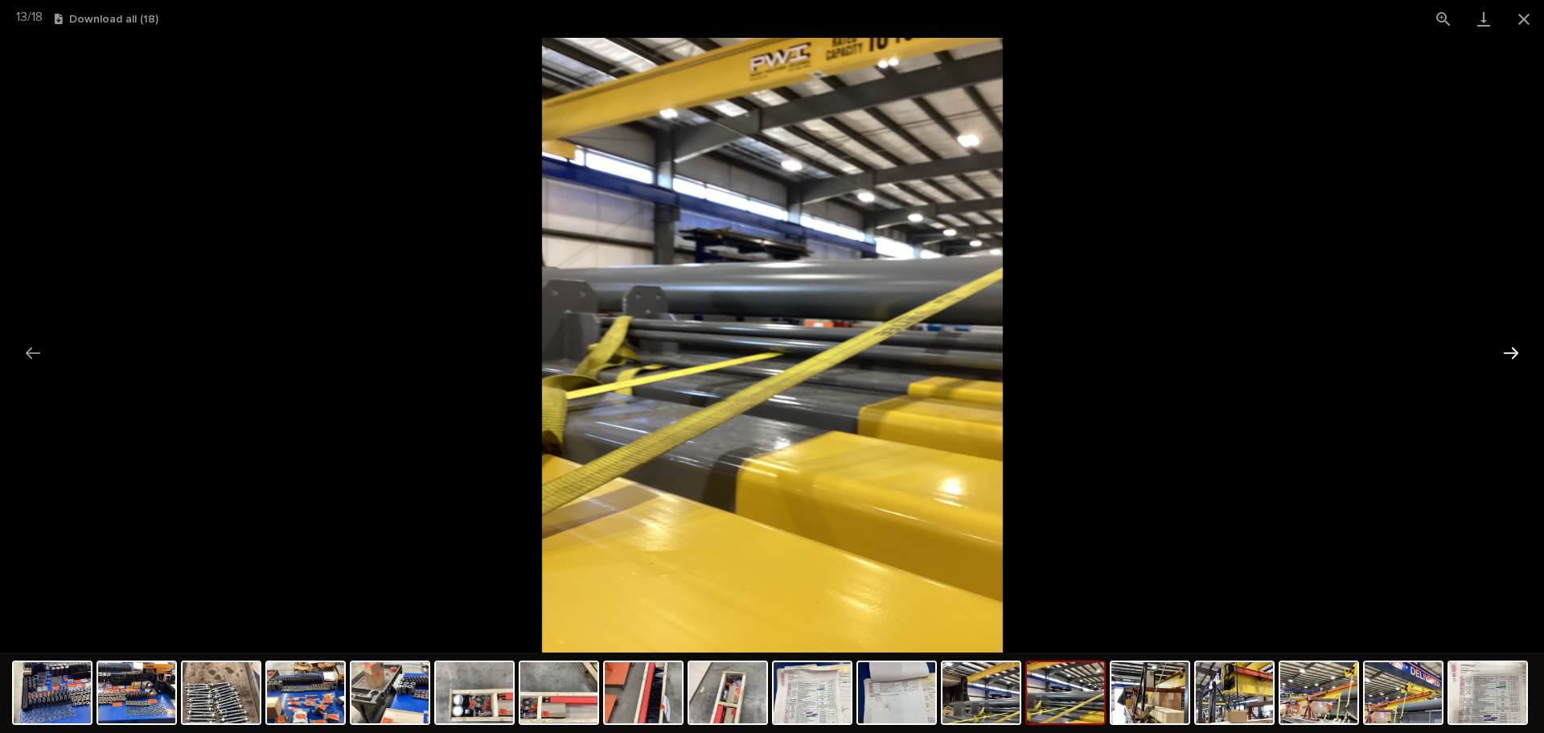
click at [1507, 342] on button "Next slide" at bounding box center [1511, 352] width 34 height 31
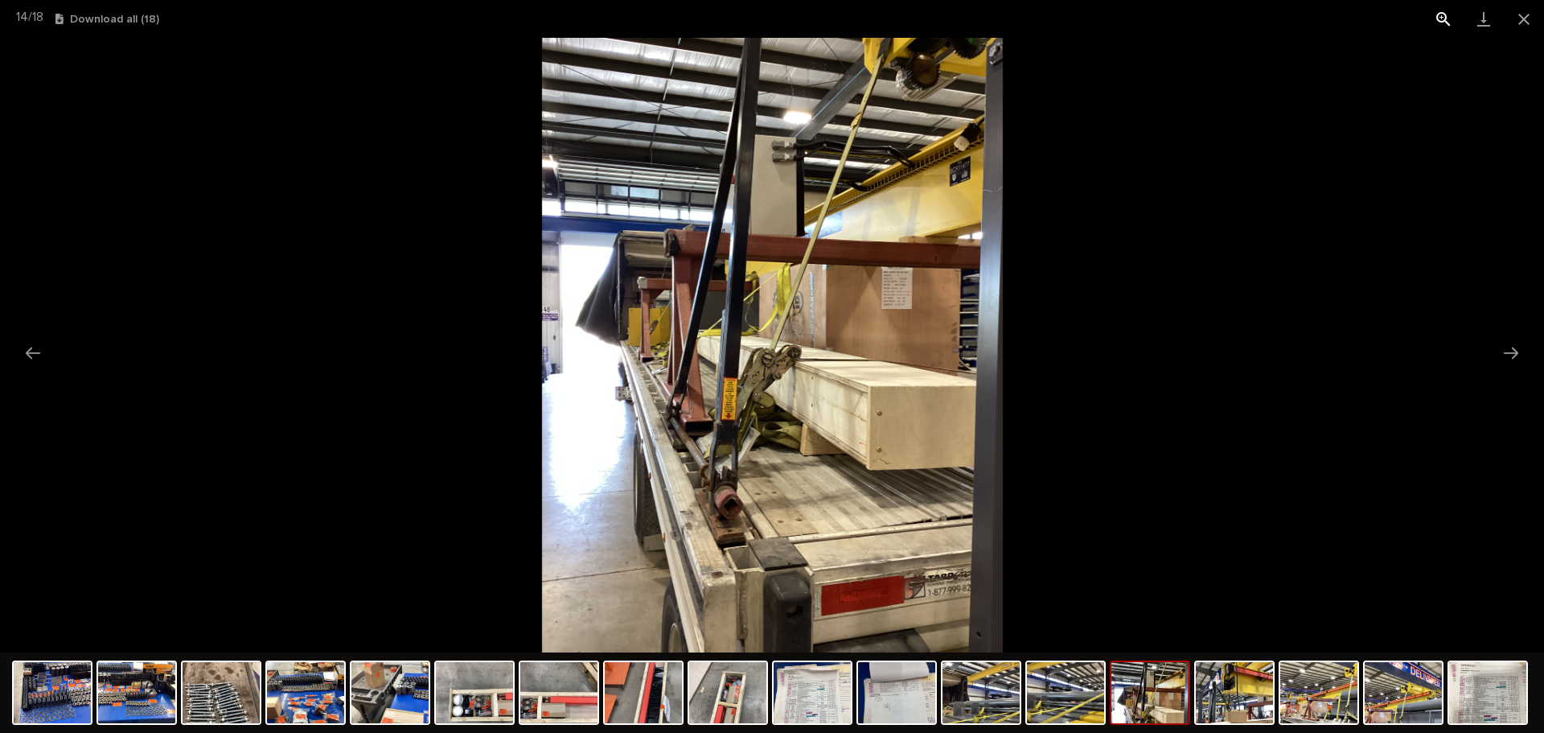
click at [1448, 8] on button "View actual size" at bounding box center [1444, 19] width 40 height 38
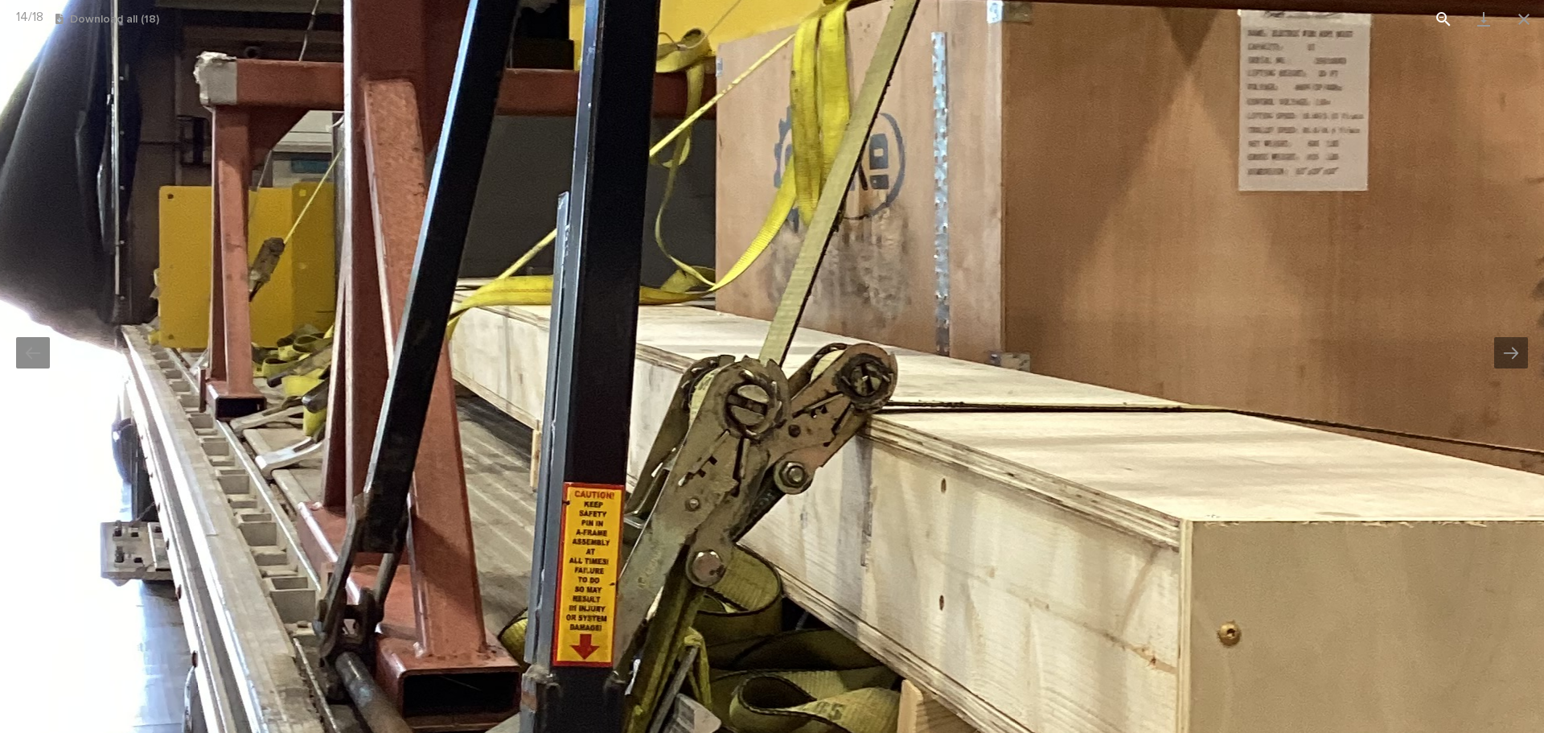
click at [1448, 8] on button "View actual size" at bounding box center [1444, 19] width 40 height 38
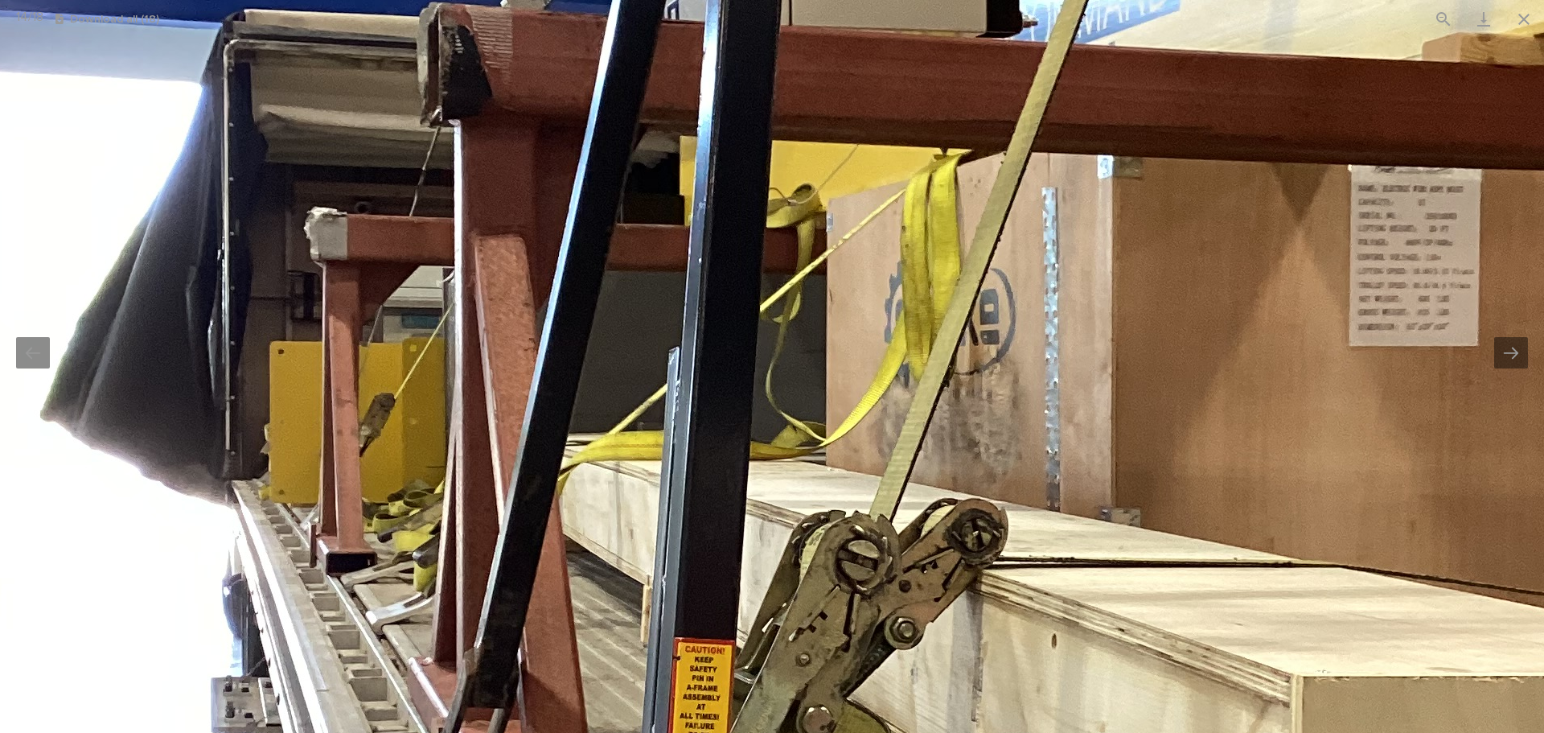
drag, startPoint x: 787, startPoint y: 339, endPoint x: 803, endPoint y: 365, distance: 30.4
click at [803, 365] on img at bounding box center [883, 500] width 1969 height 2625
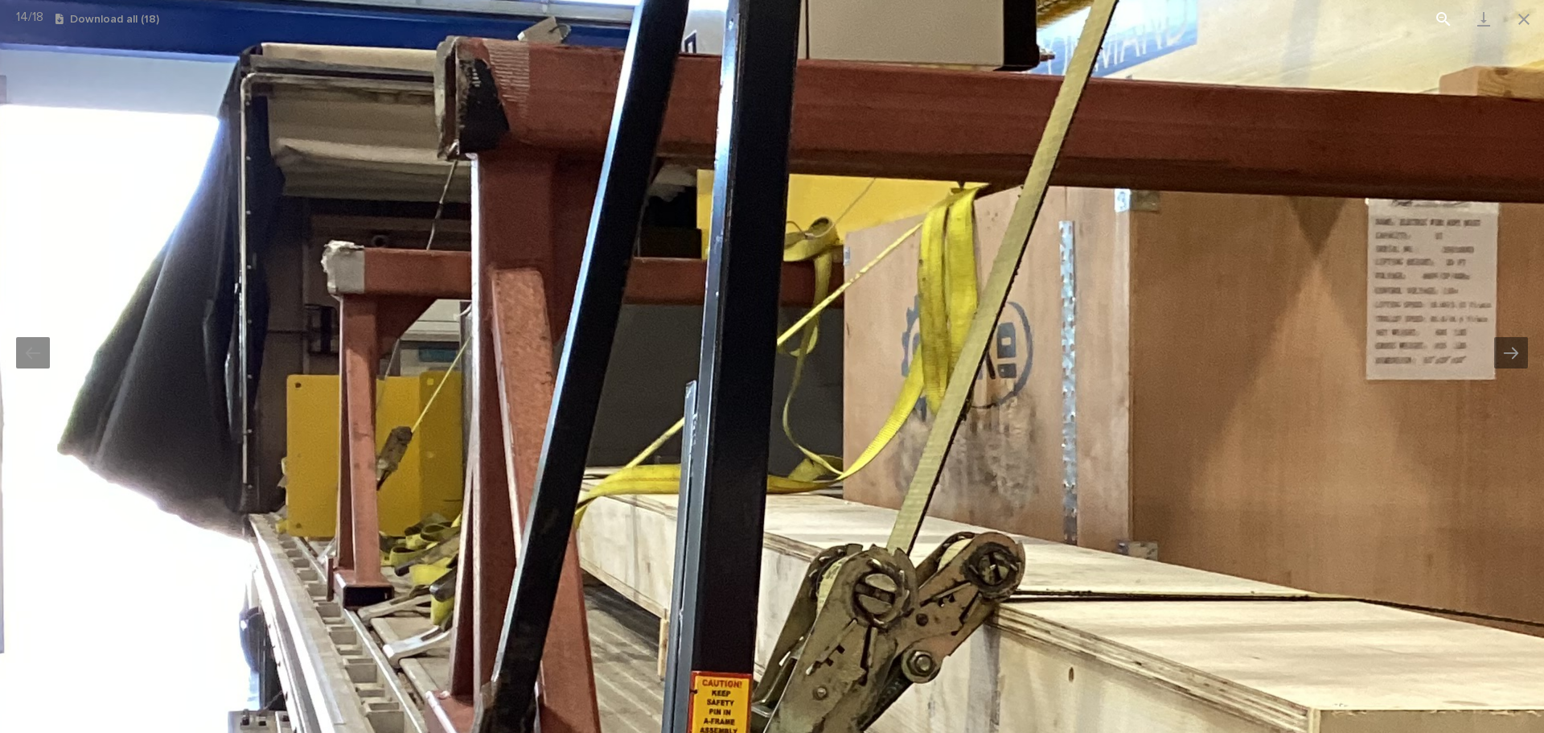
click at [1445, 19] on button "View actual size" at bounding box center [1444, 19] width 40 height 38
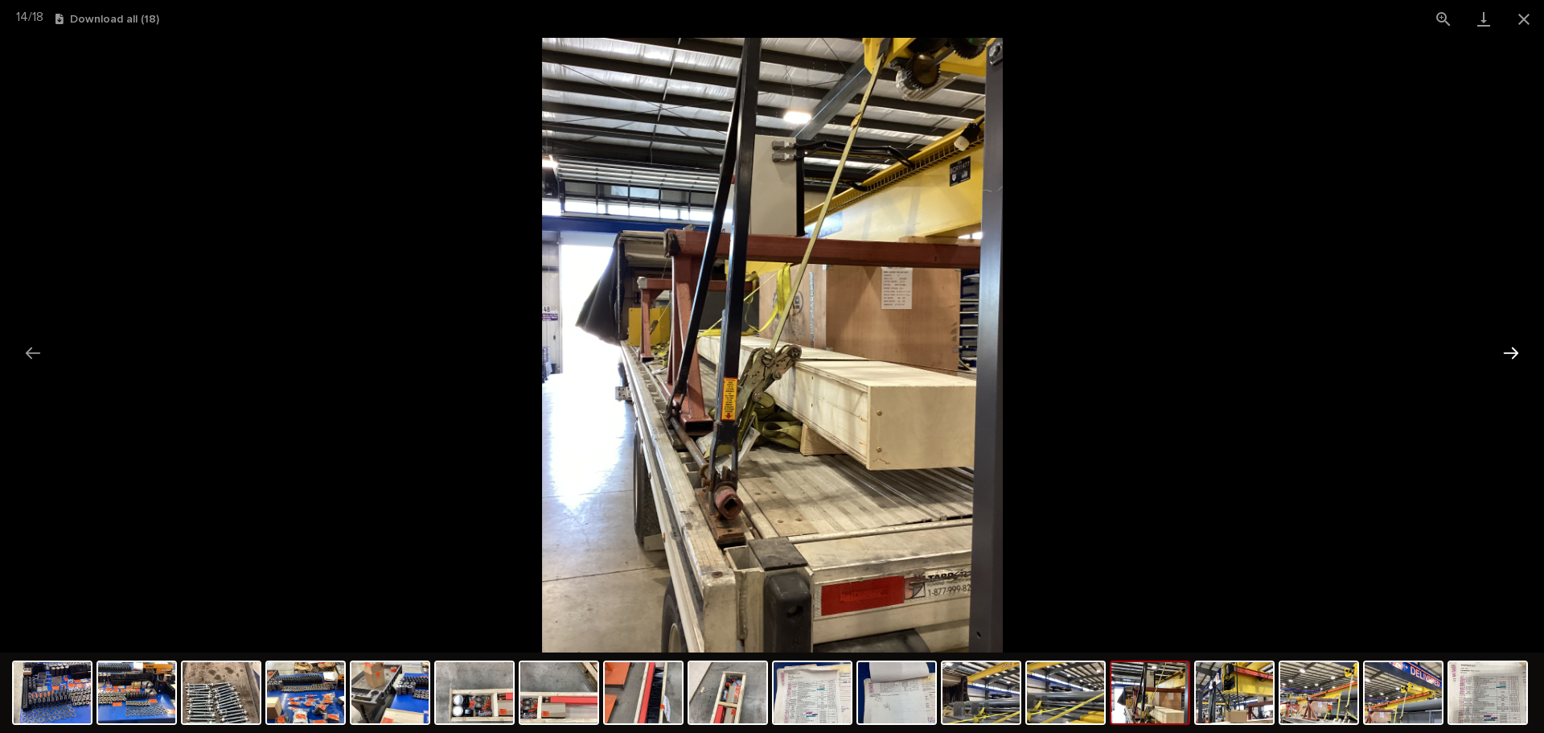
click at [1512, 346] on button "Next slide" at bounding box center [1511, 352] width 34 height 31
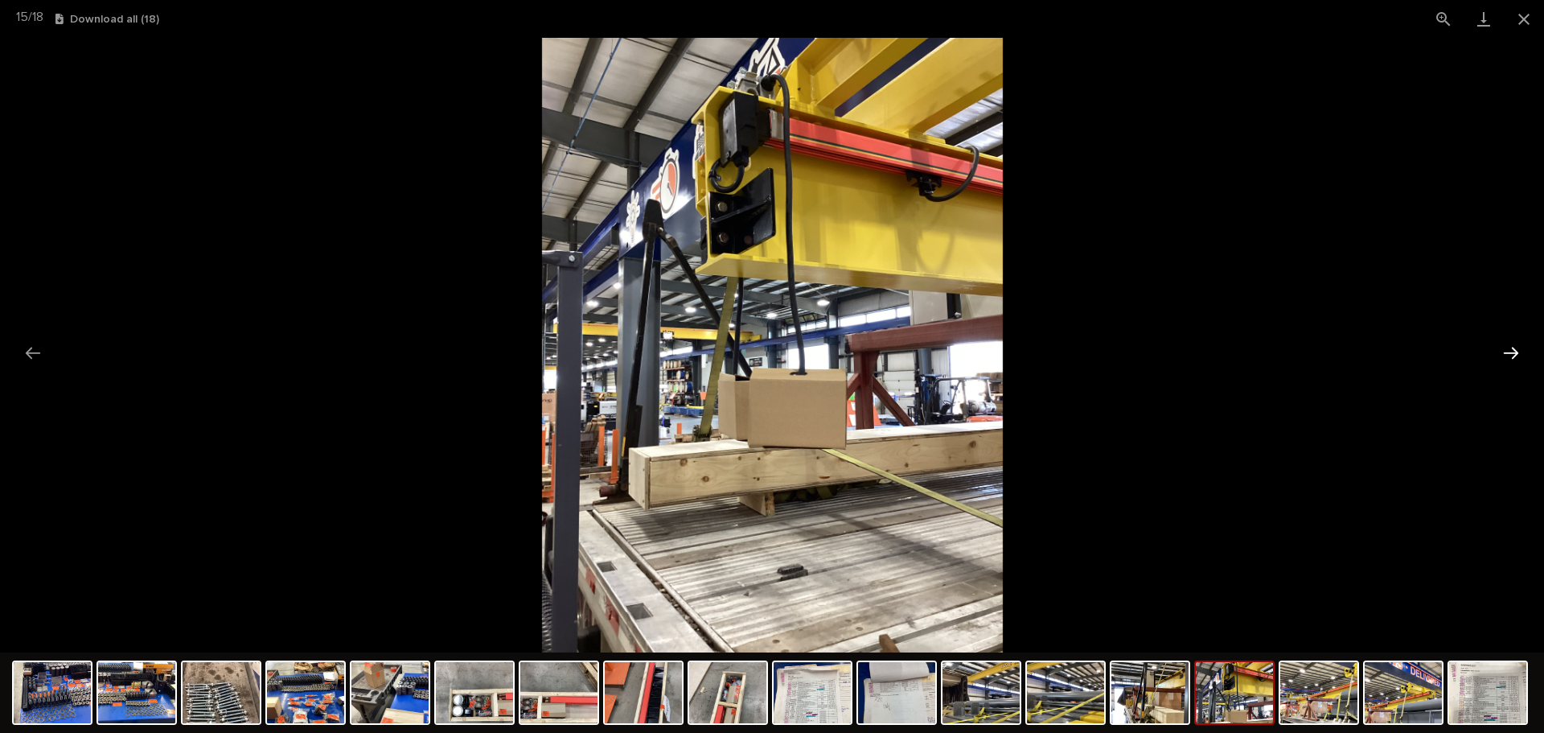
click at [1502, 345] on button "Next slide" at bounding box center [1511, 352] width 34 height 31
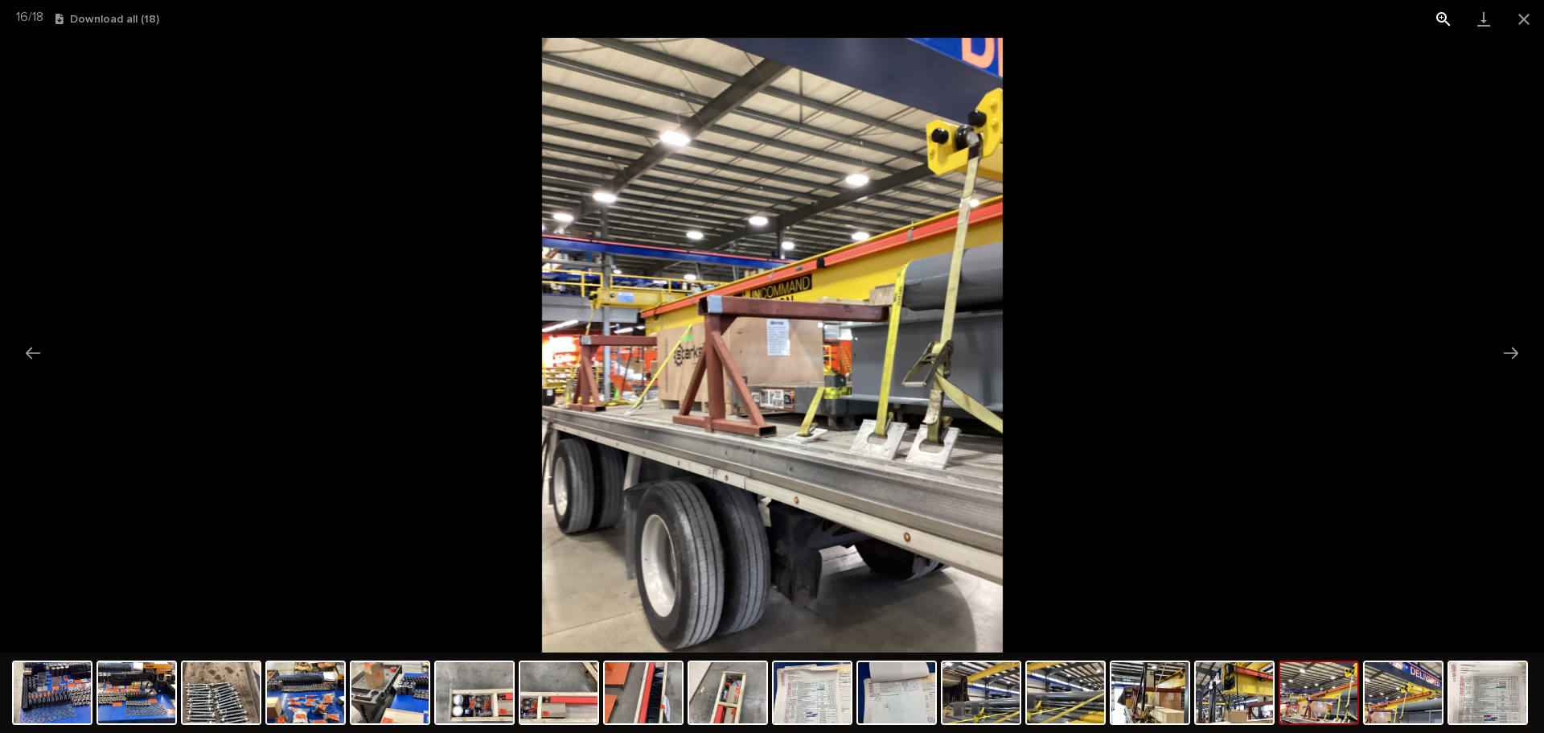
click at [1441, 15] on button "View actual size" at bounding box center [1444, 19] width 40 height 38
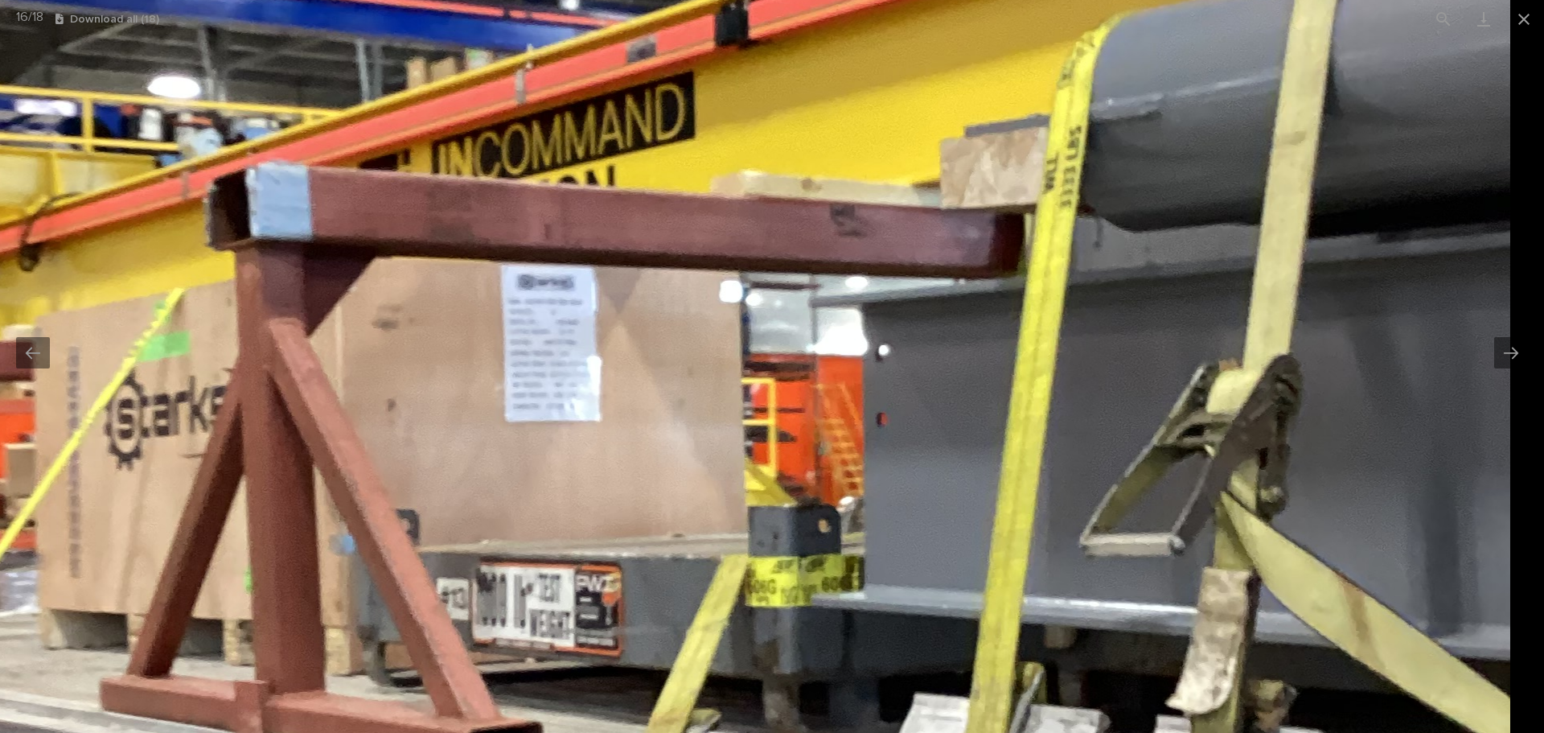
drag, startPoint x: 1237, startPoint y: 259, endPoint x: 789, endPoint y: 277, distance: 448.4
click at [793, 283] on img at bounding box center [526, 377] width 1969 height 2625
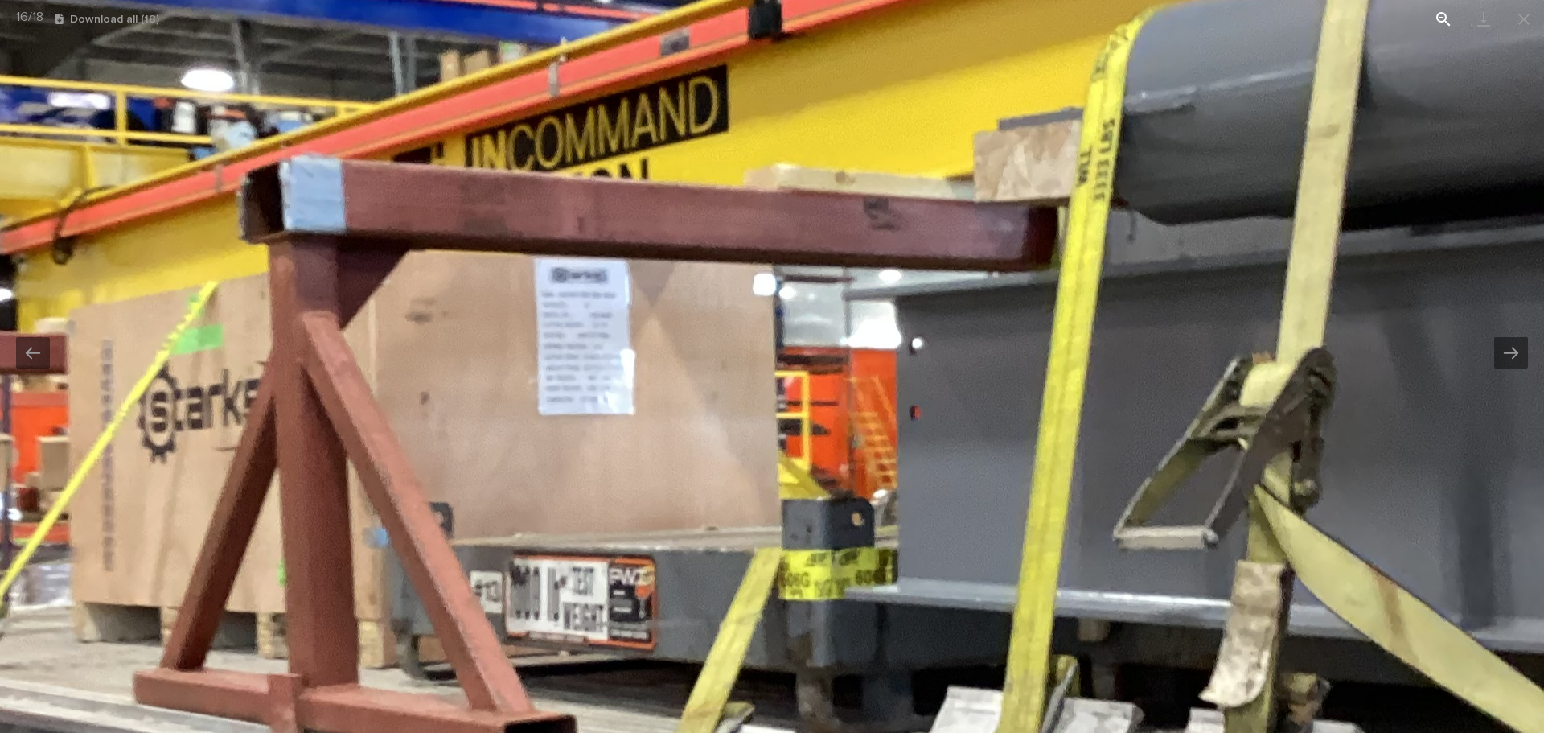
click at [1440, 32] on button "View actual size" at bounding box center [1444, 19] width 40 height 38
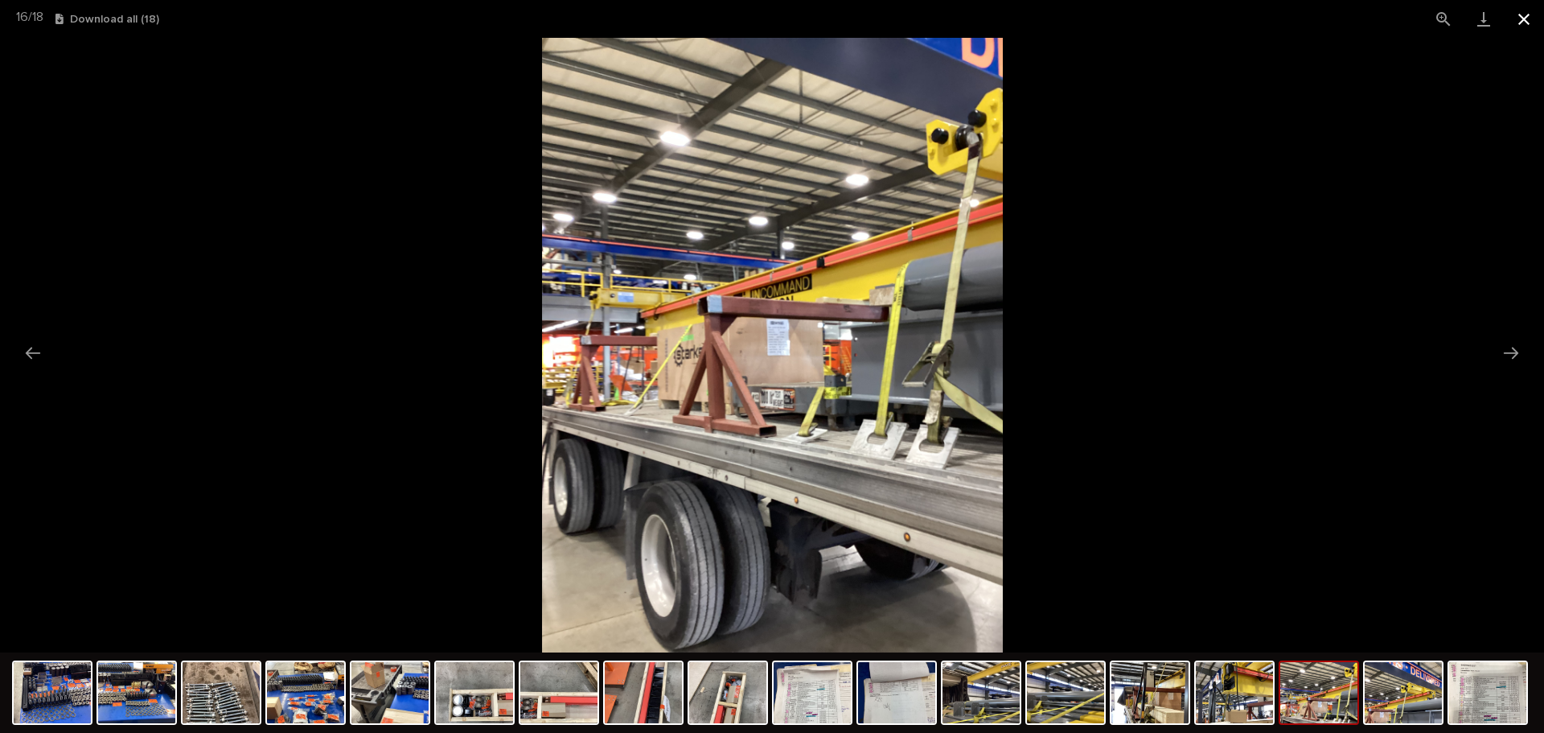
click at [1531, 18] on button "Close gallery" at bounding box center [1524, 19] width 40 height 38
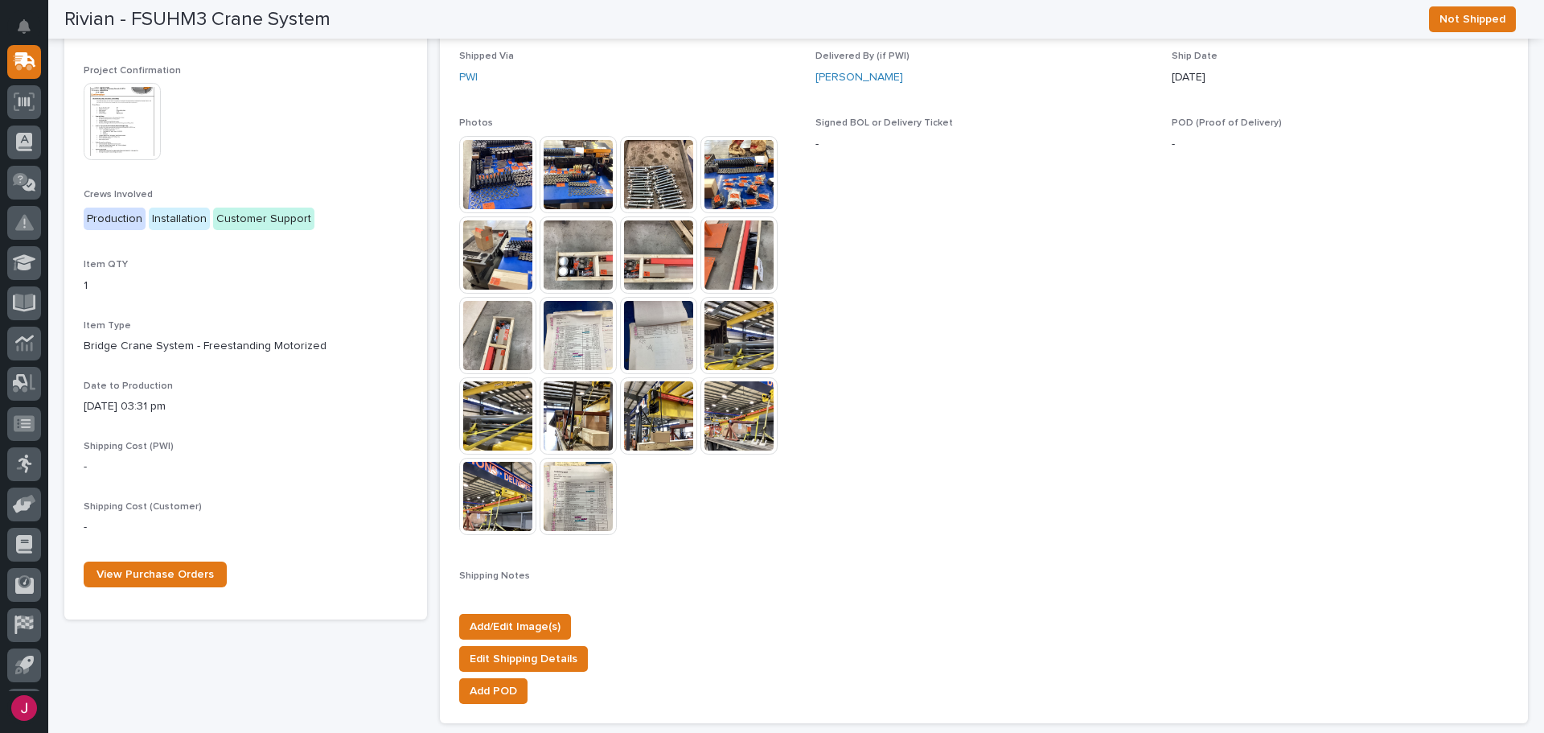
click at [523, 487] on img at bounding box center [497, 496] width 77 height 77
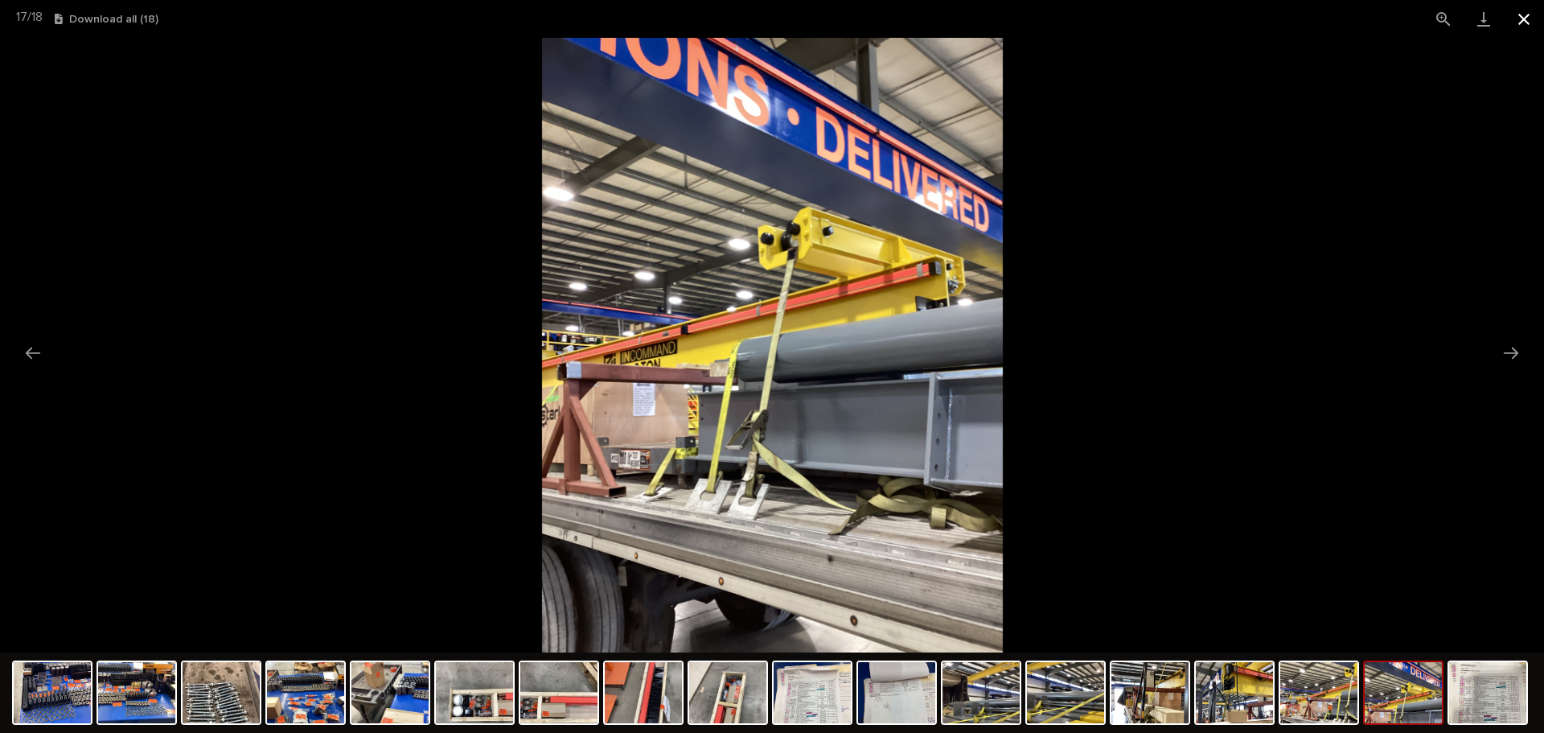
click at [1533, 19] on button "Close gallery" at bounding box center [1524, 19] width 40 height 38
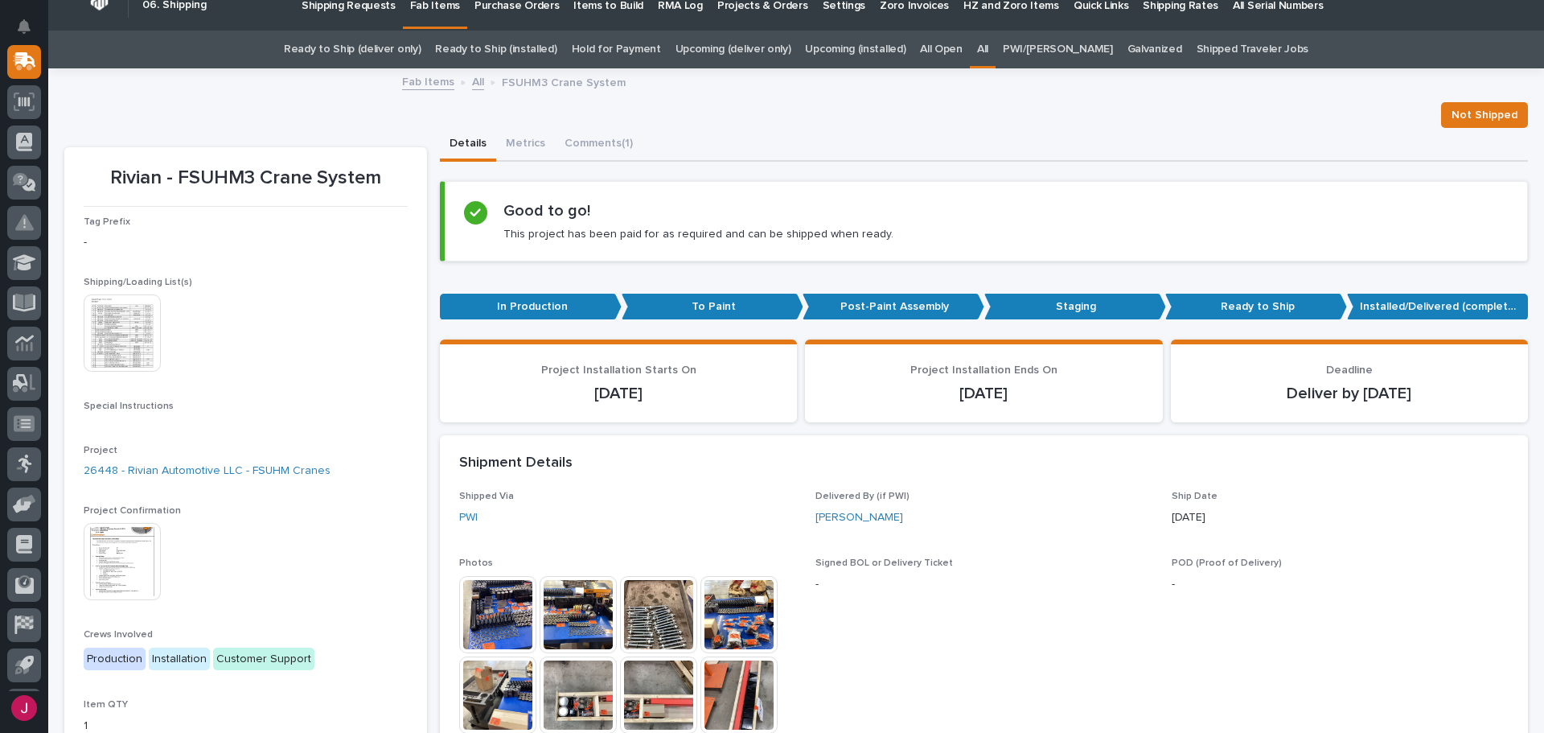
scroll to position [0, 0]
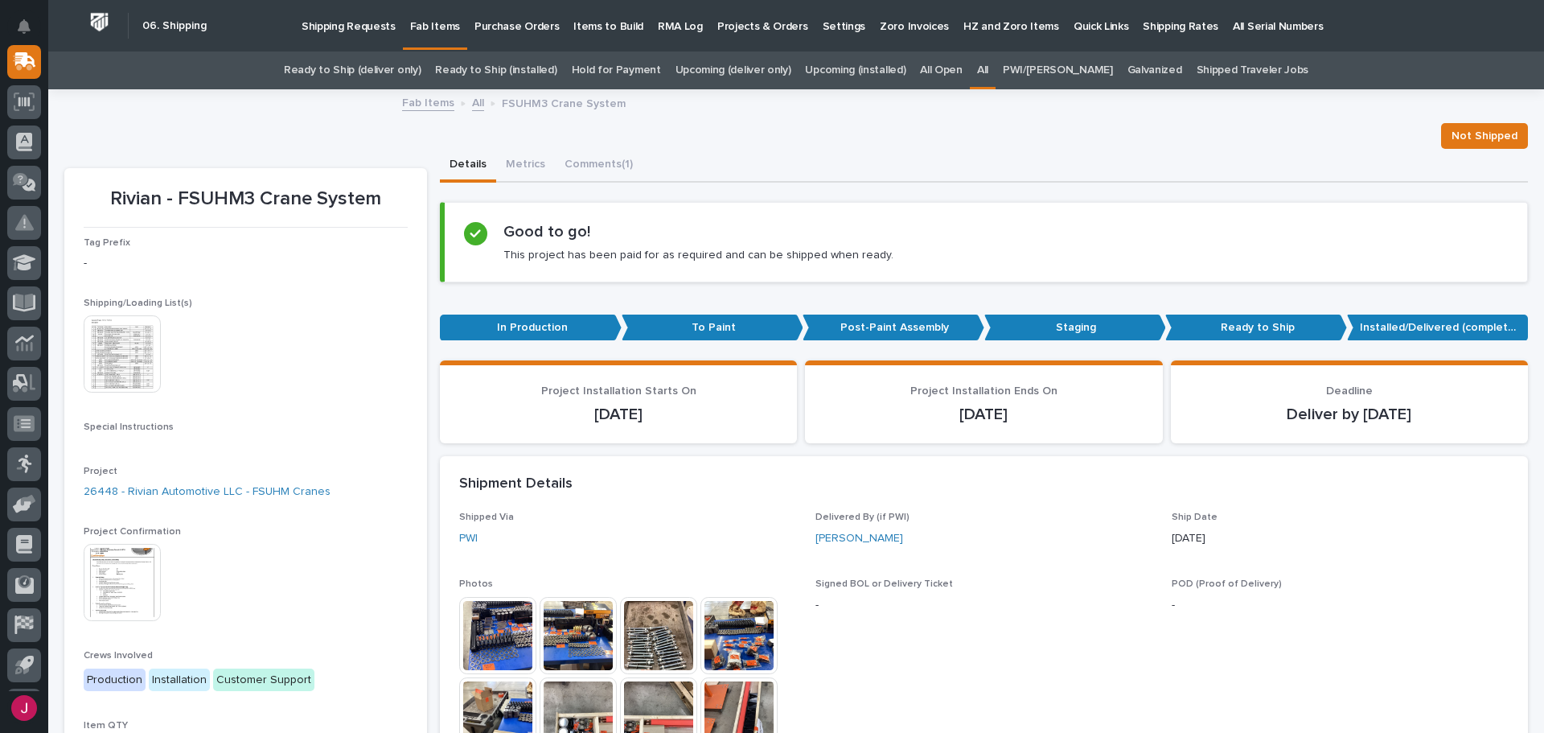
click at [310, 129] on div "Not Shipped" at bounding box center [796, 136] width 1464 height 26
